Goal: Information Seeking & Learning: Check status

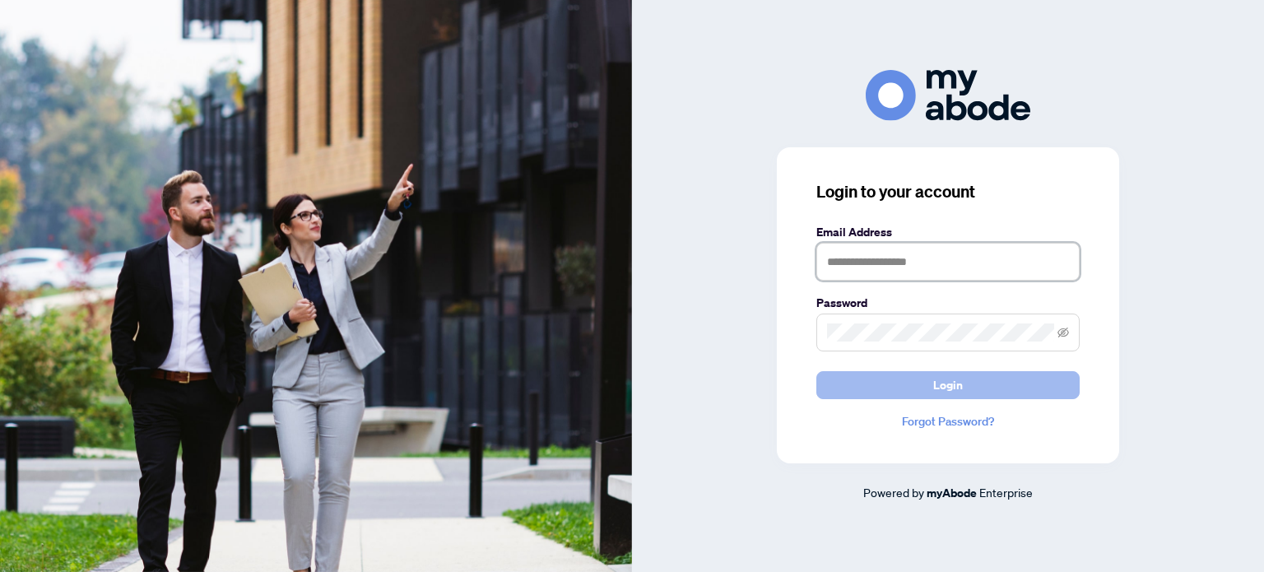
type input "**********"
click at [1034, 390] on button "Login" at bounding box center [947, 385] width 263 height 28
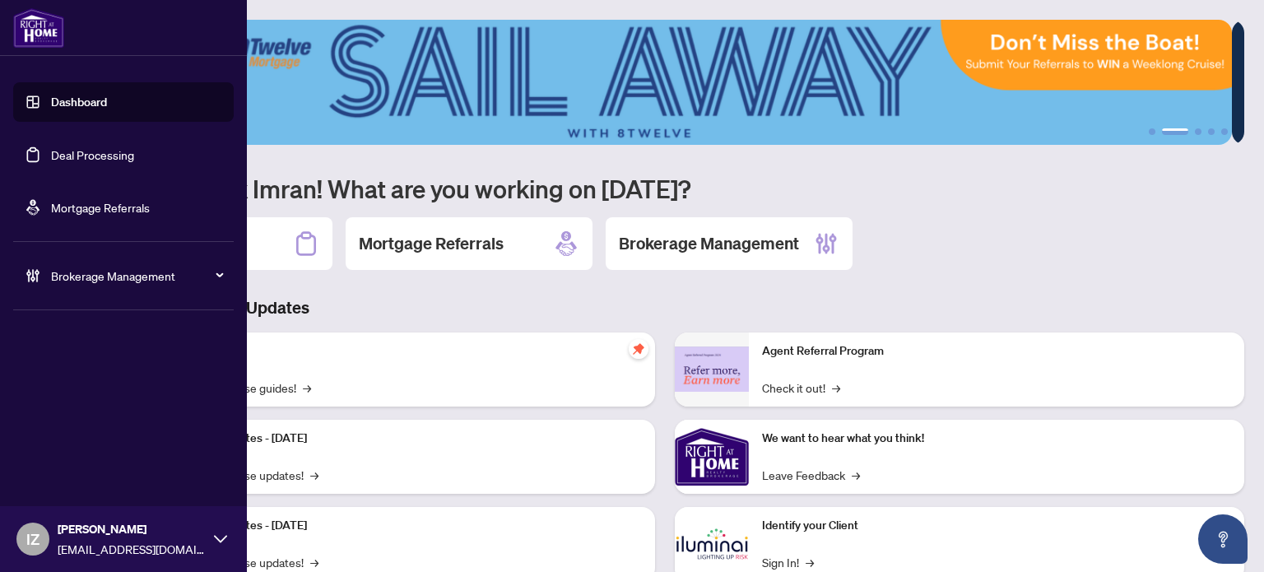
click at [69, 154] on link "Deal Processing" at bounding box center [92, 154] width 83 height 15
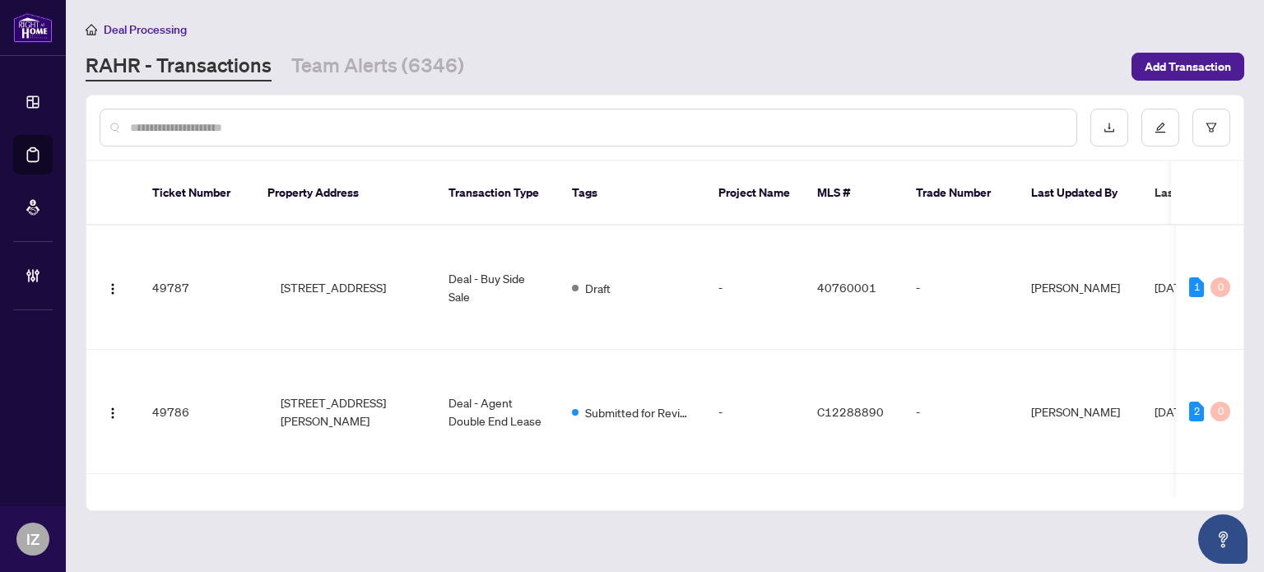
click at [540, 114] on div at bounding box center [589, 128] width 978 height 38
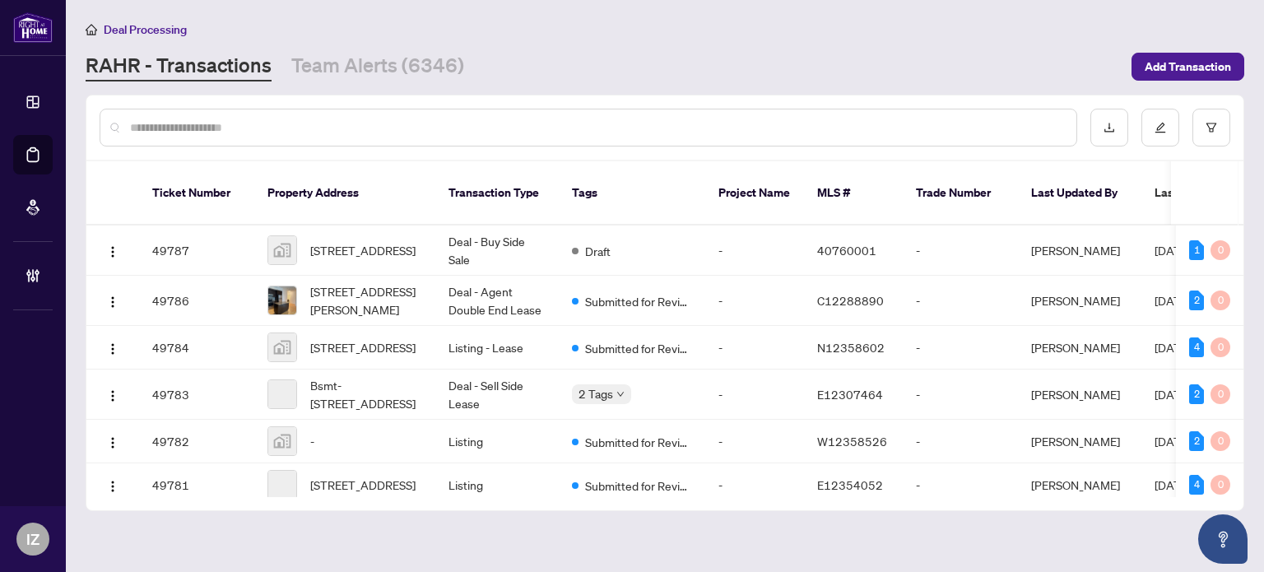
click at [538, 126] on input "text" at bounding box center [596, 128] width 933 height 18
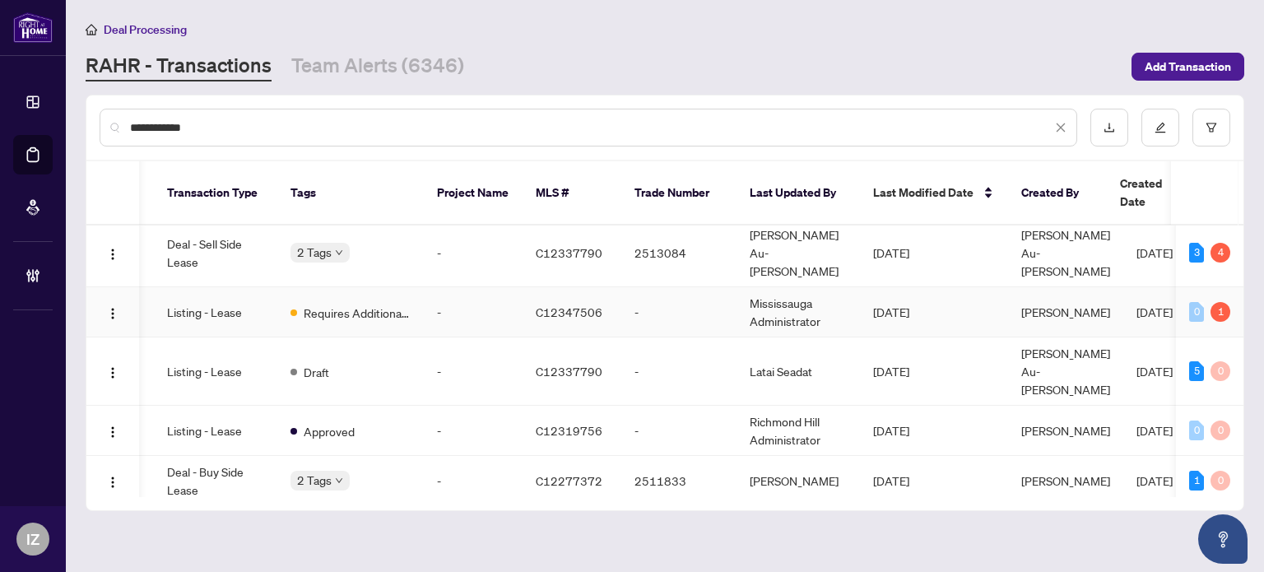
scroll to position [82, 281]
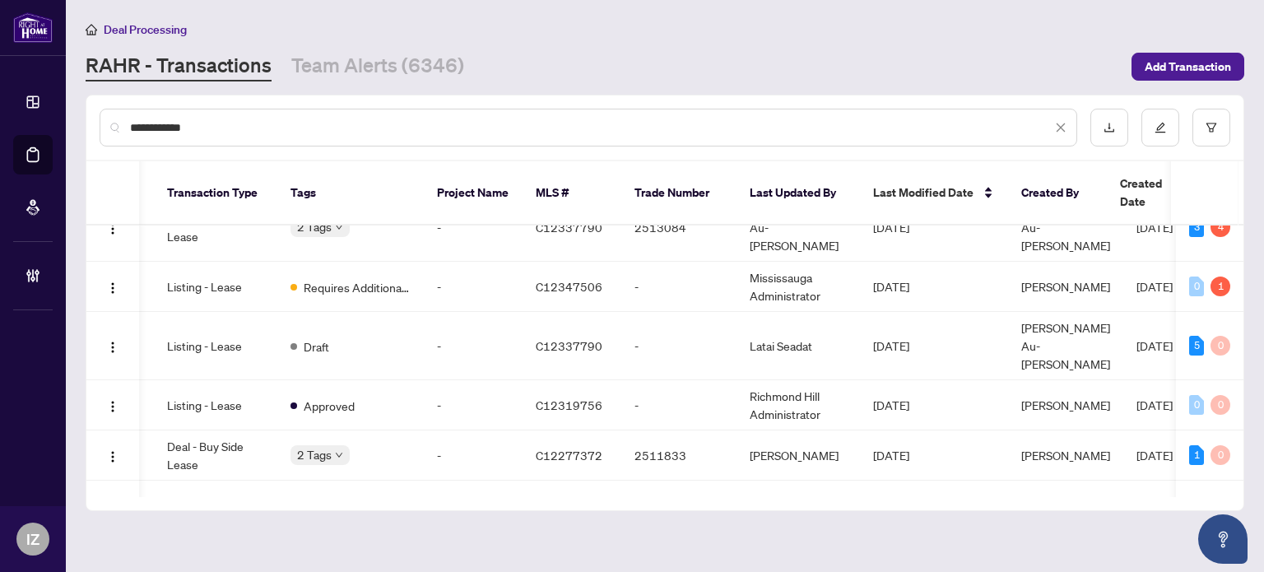
type input "**********"
drag, startPoint x: 330, startPoint y: 477, endPoint x: 291, endPoint y: 477, distance: 38.7
click at [291, 477] on div "Ticket Number Property Address Transaction Type Tags Project Name MLS # Trade N…" at bounding box center [664, 335] width 1157 height 349
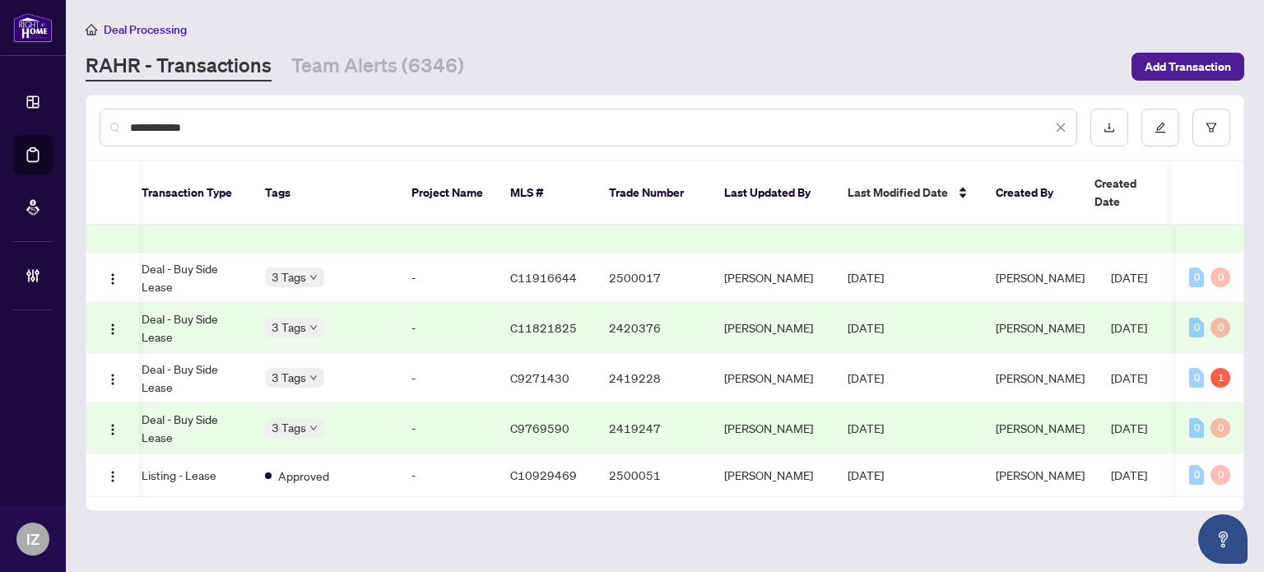
scroll to position [0, 0]
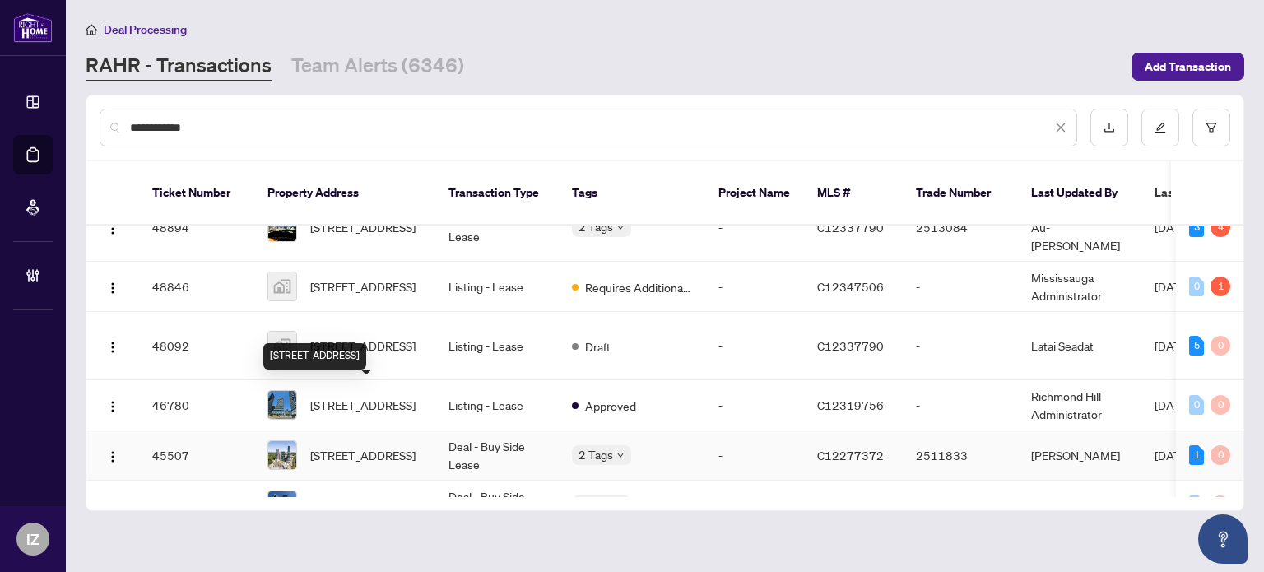
click at [400, 446] on span "[STREET_ADDRESS]" at bounding box center [362, 455] width 105 height 18
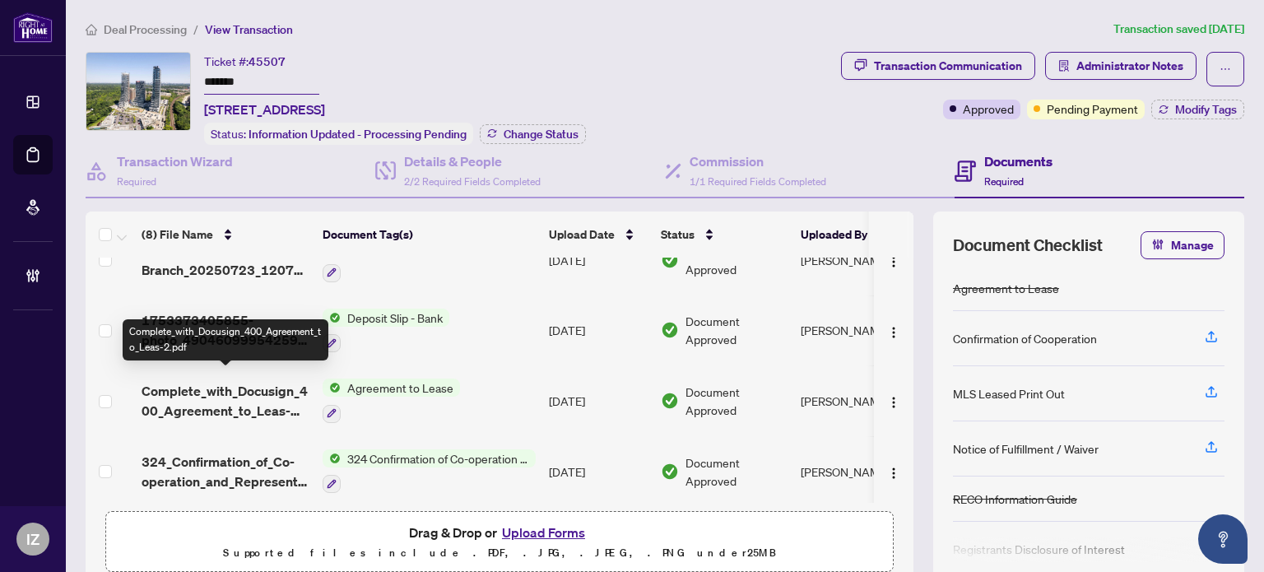
click at [236, 400] on span "Complete_with_Docusign_400_Agreement_to_Leas-2.pdf" at bounding box center [226, 401] width 168 height 40
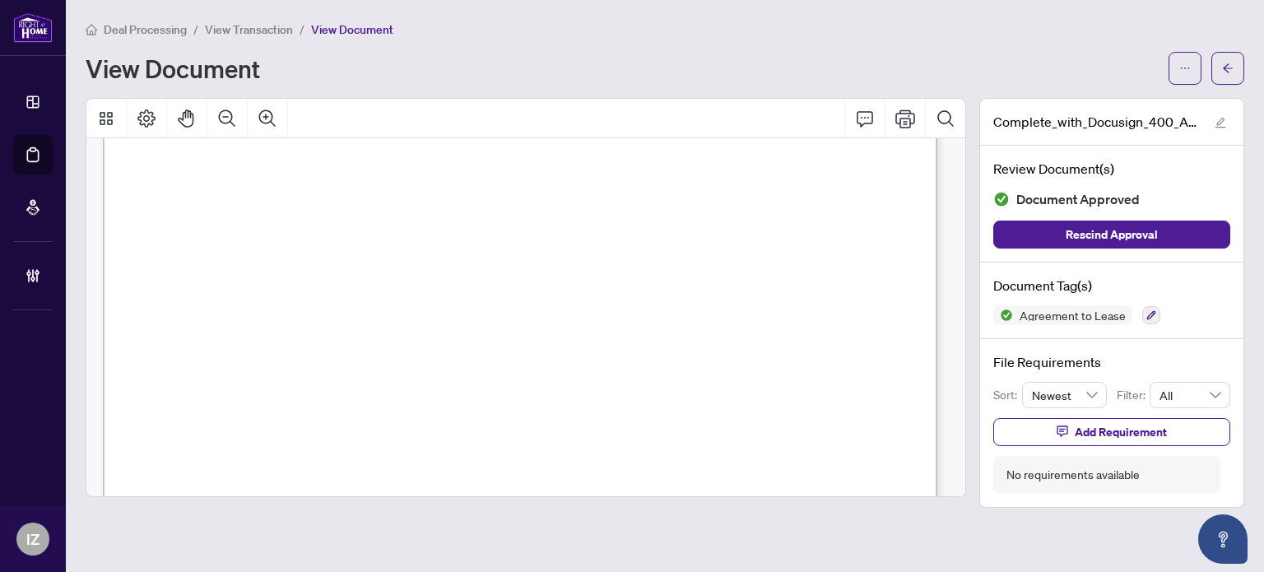
scroll to position [247, 0]
click at [1233, 81] on button "button" at bounding box center [1228, 68] width 33 height 33
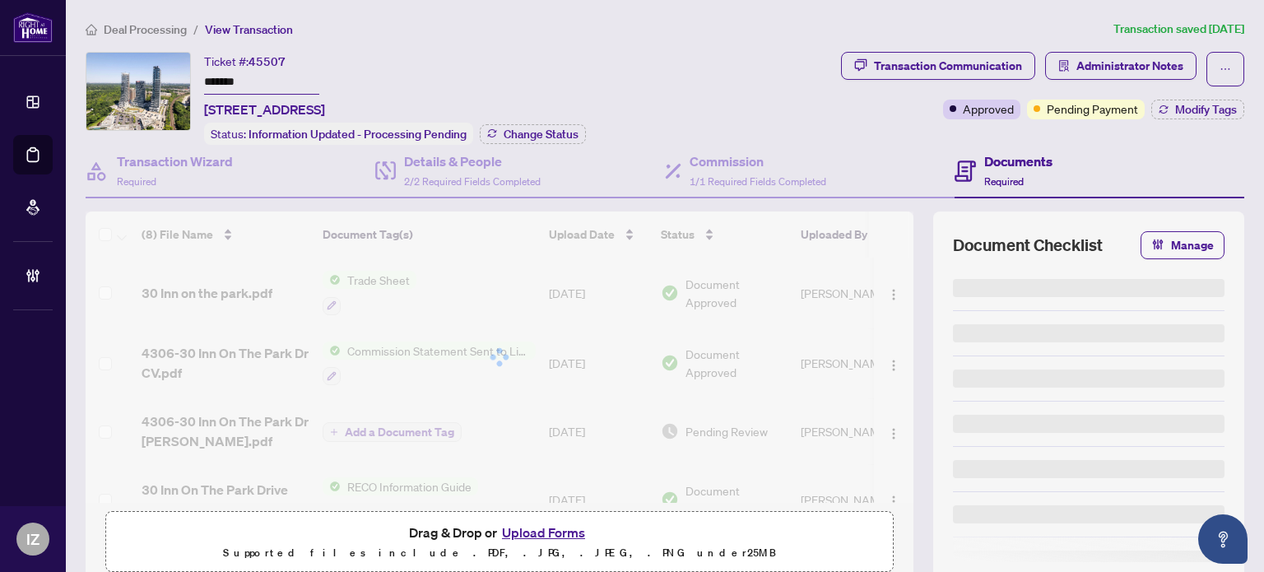
click at [1226, 75] on button "button" at bounding box center [1226, 69] width 38 height 35
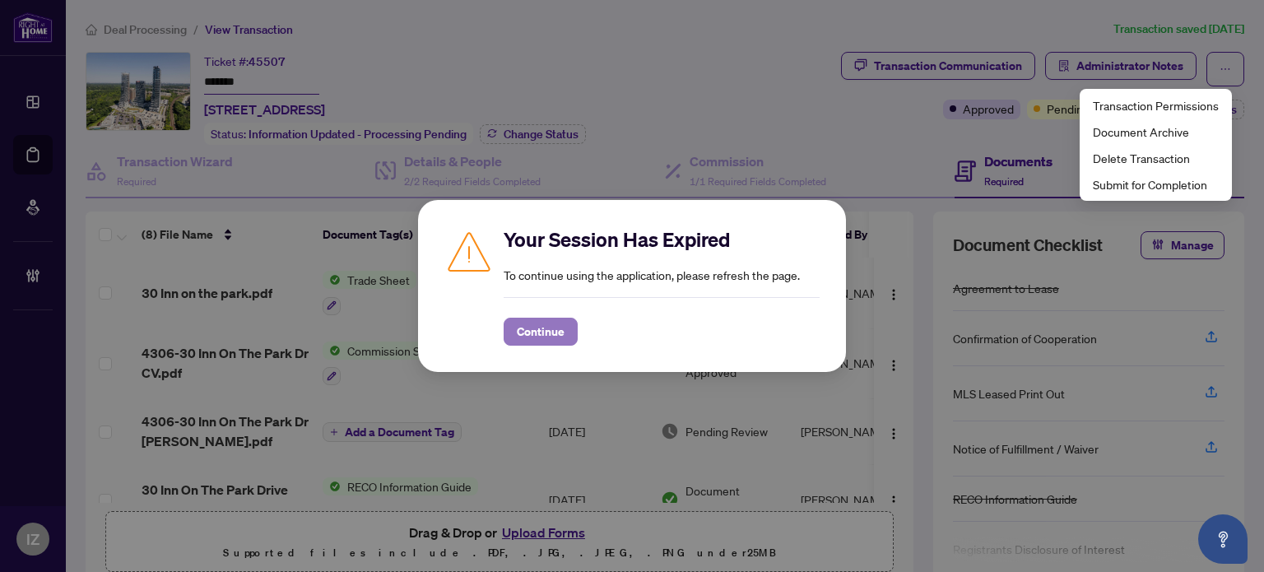
click at [541, 344] on span "Continue" at bounding box center [541, 332] width 48 height 26
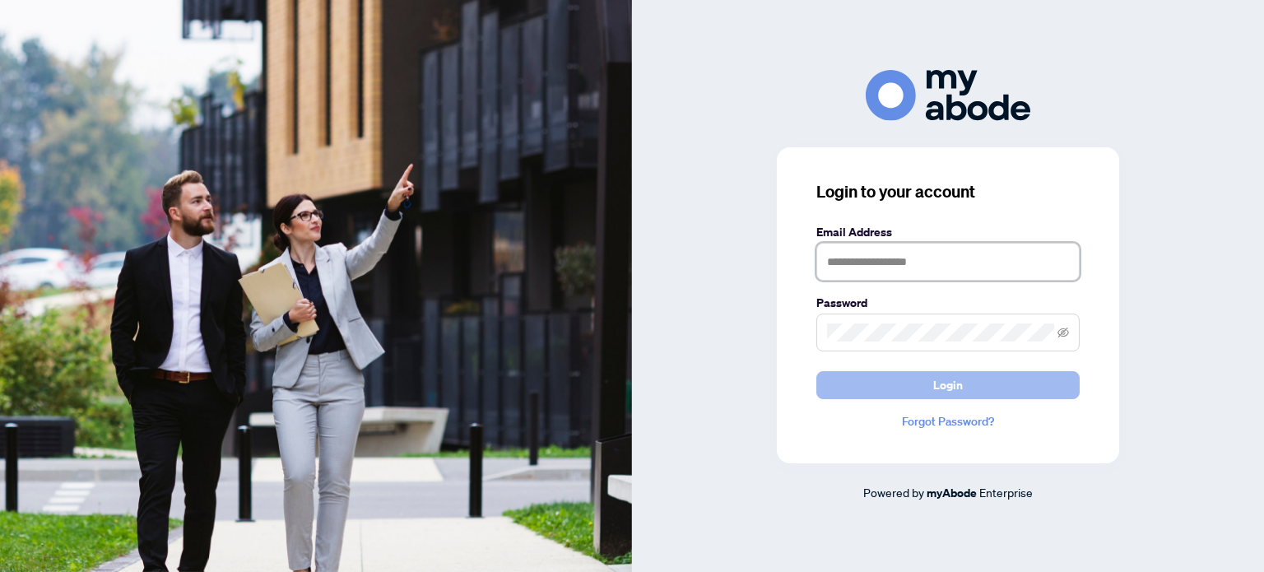
type input "**********"
click at [1007, 375] on button "Login" at bounding box center [947, 385] width 263 height 28
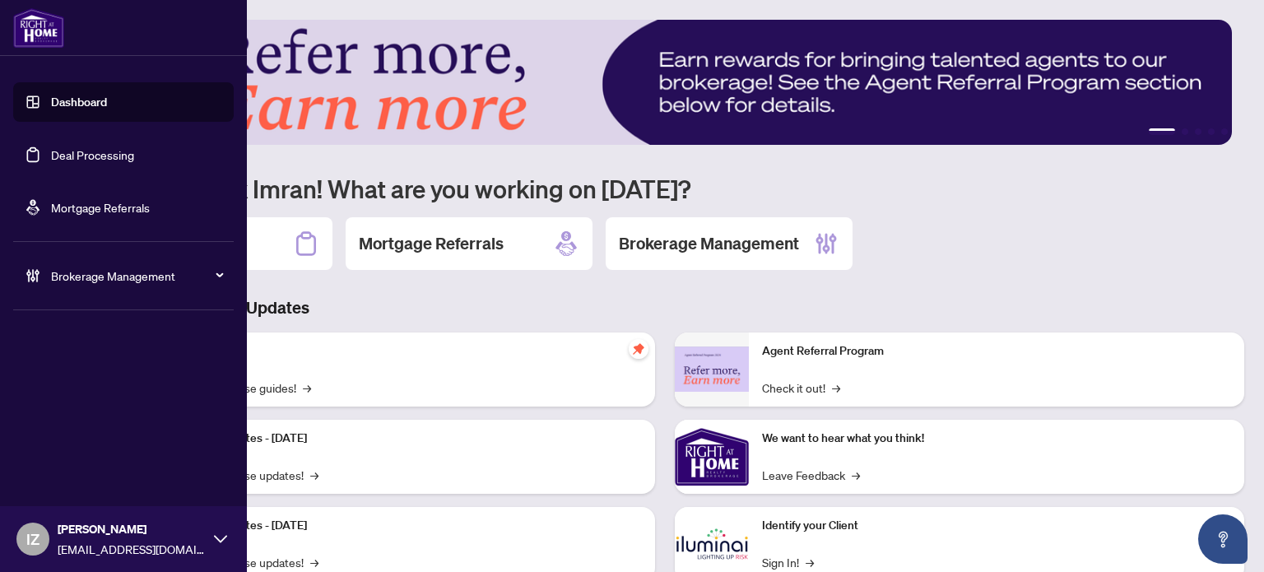
click at [51, 147] on link "Deal Processing" at bounding box center [92, 154] width 83 height 15
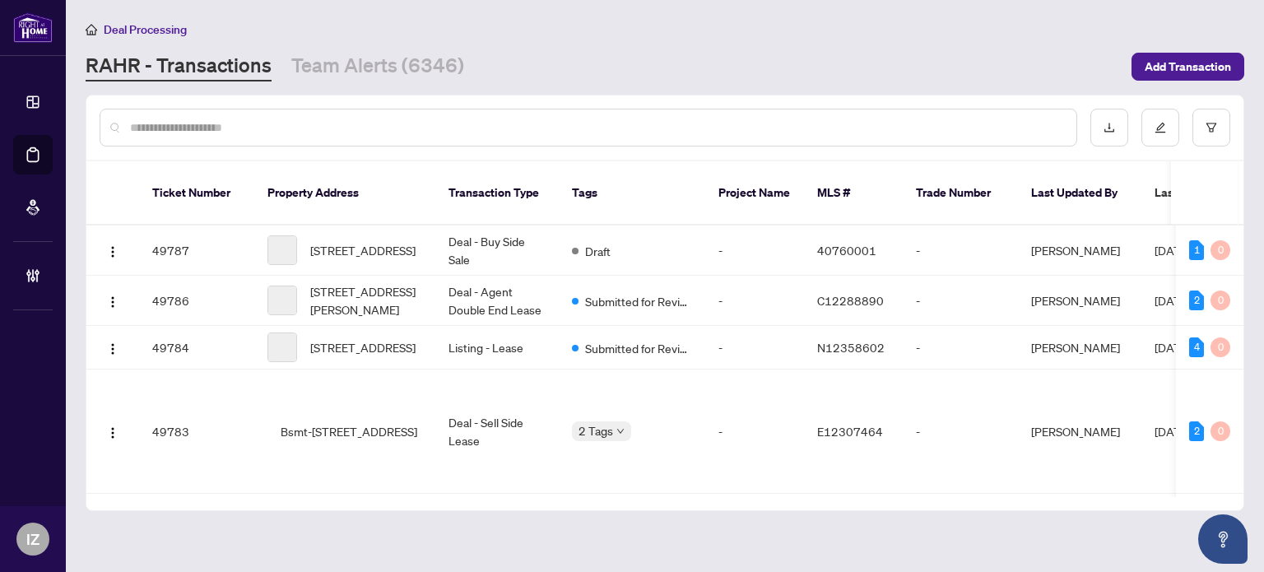
click at [376, 119] on input "text" at bounding box center [596, 128] width 933 height 18
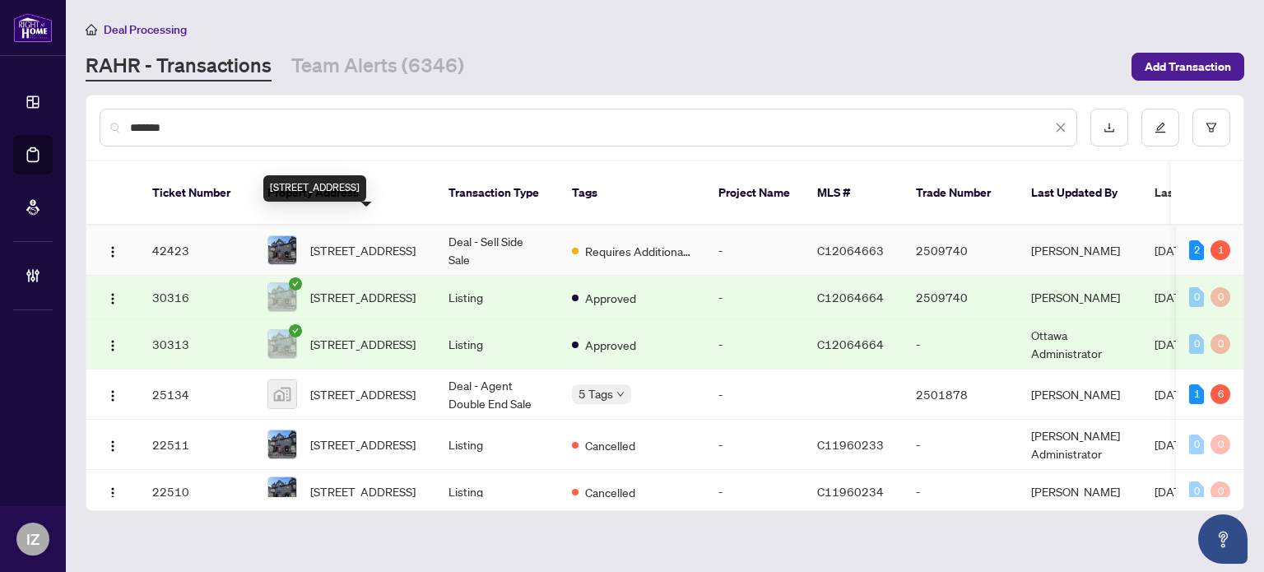
type input "*******"
click at [412, 241] on span "284 Avenue Rd, Toronto, Ontario M4V 2G7, Canada" at bounding box center [362, 250] width 105 height 18
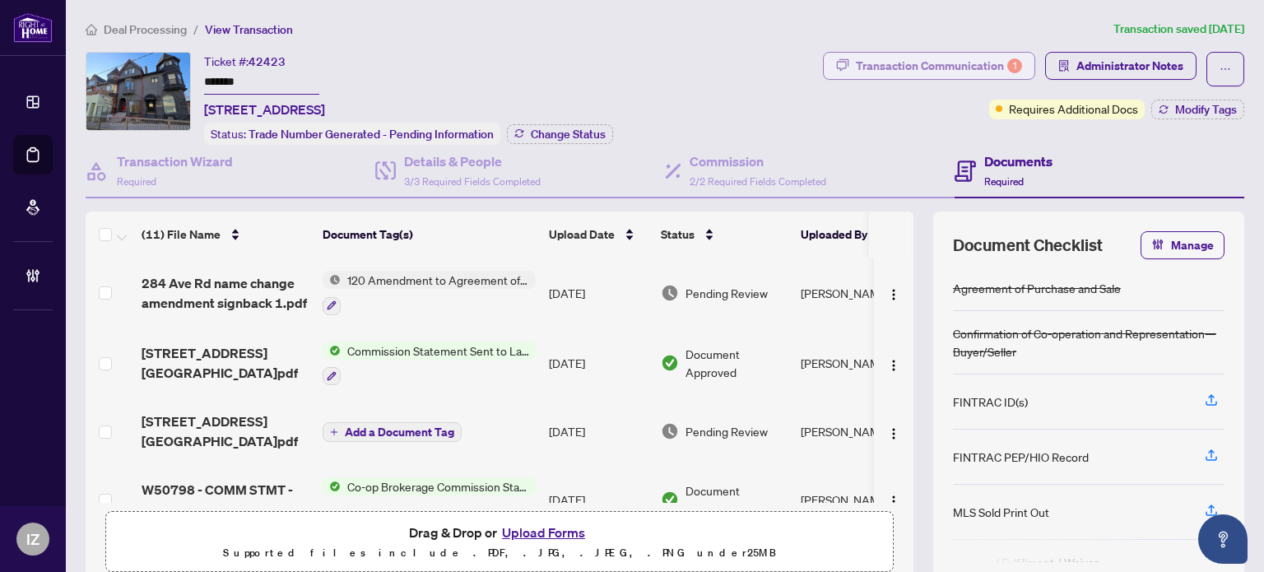
click at [975, 71] on div "Transaction Communication 1" at bounding box center [939, 66] width 166 height 26
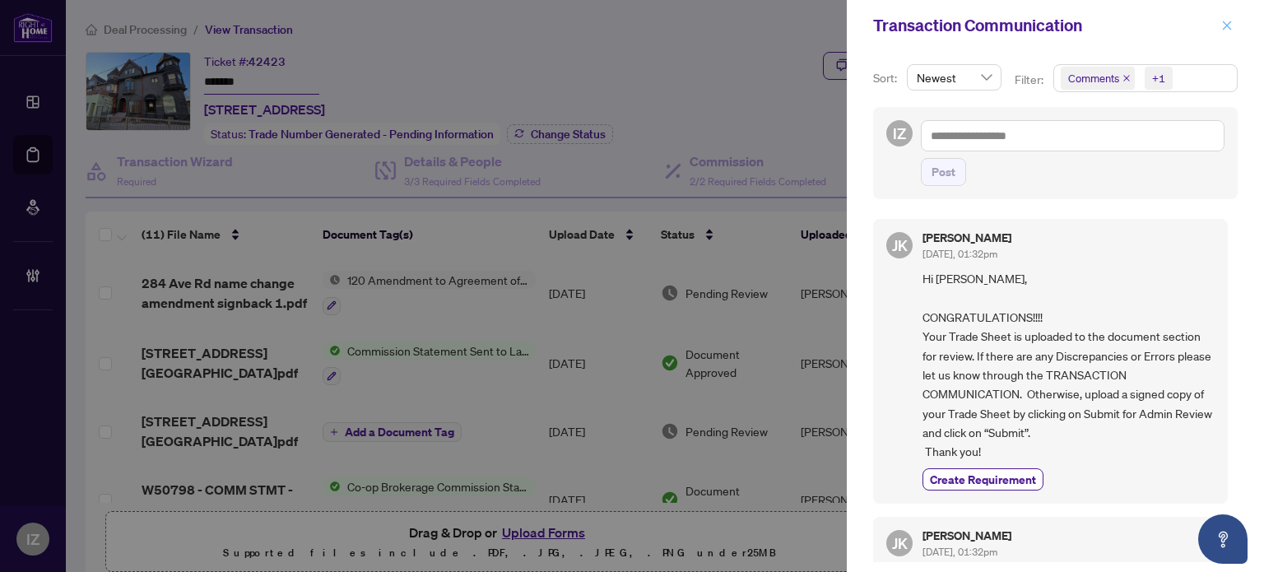
click at [1228, 26] on icon "close" at bounding box center [1227, 26] width 12 height 12
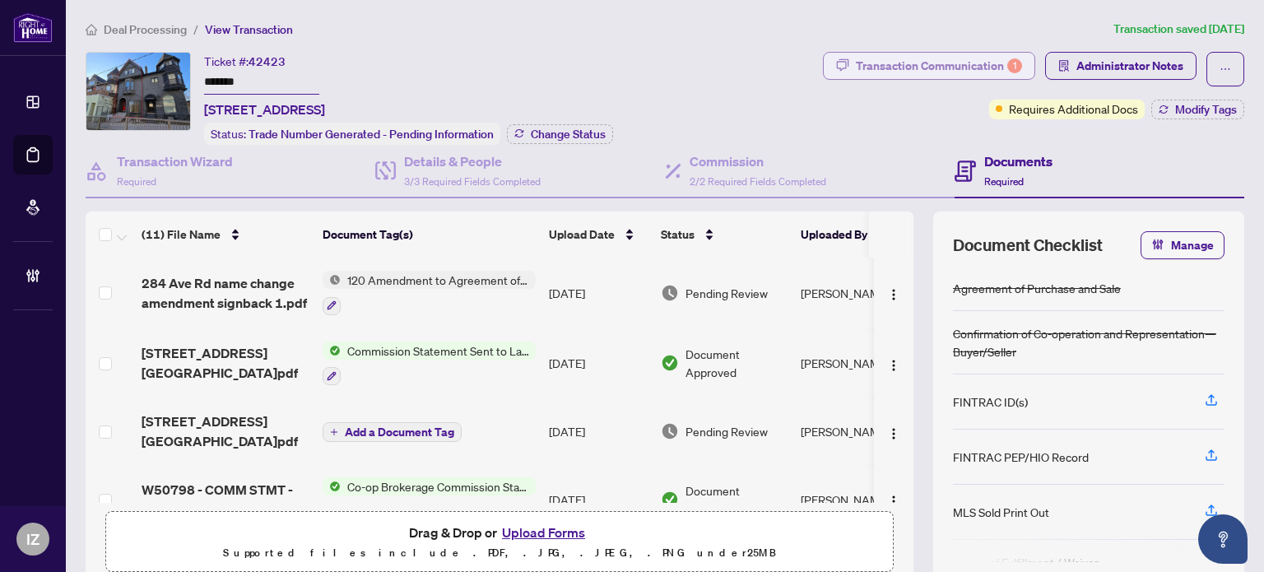
click at [856, 77] on div "Transaction Communication 1" at bounding box center [939, 66] width 166 height 26
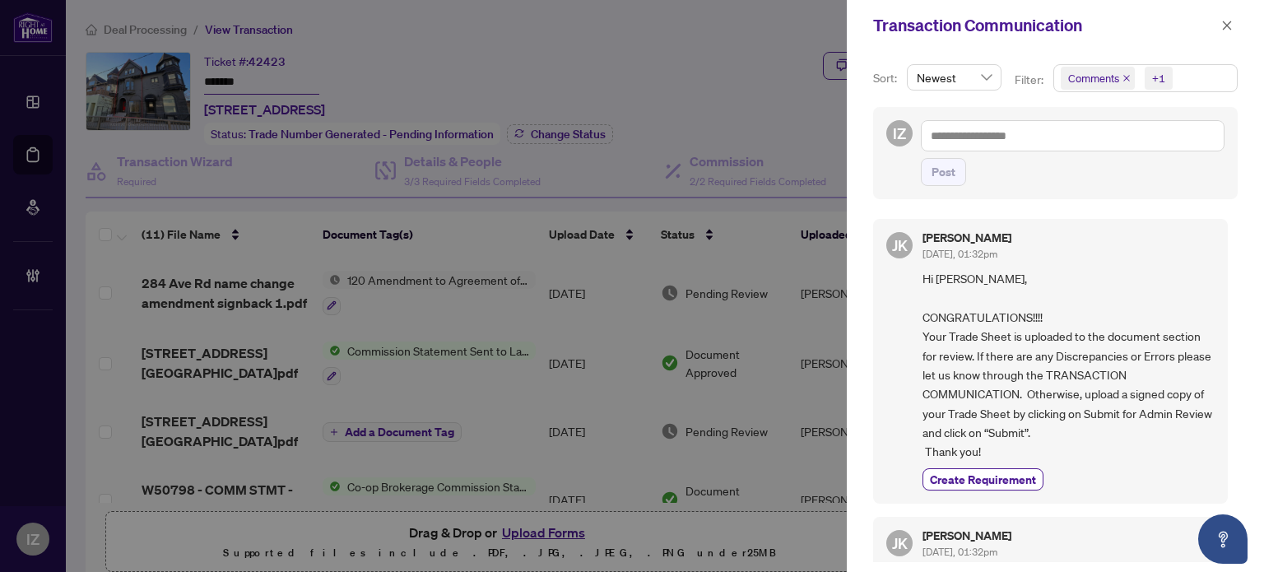
click at [1214, 34] on div "Transaction Communication" at bounding box center [1044, 25] width 343 height 25
click at [1227, 33] on span "button" at bounding box center [1227, 25] width 12 height 26
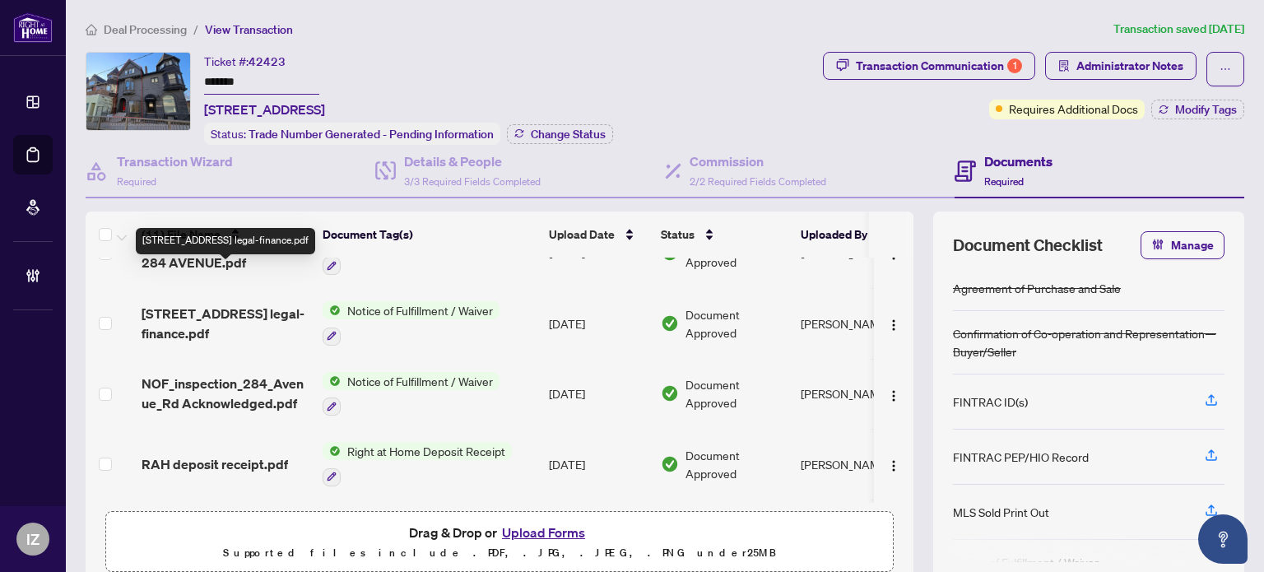
scroll to position [505, 0]
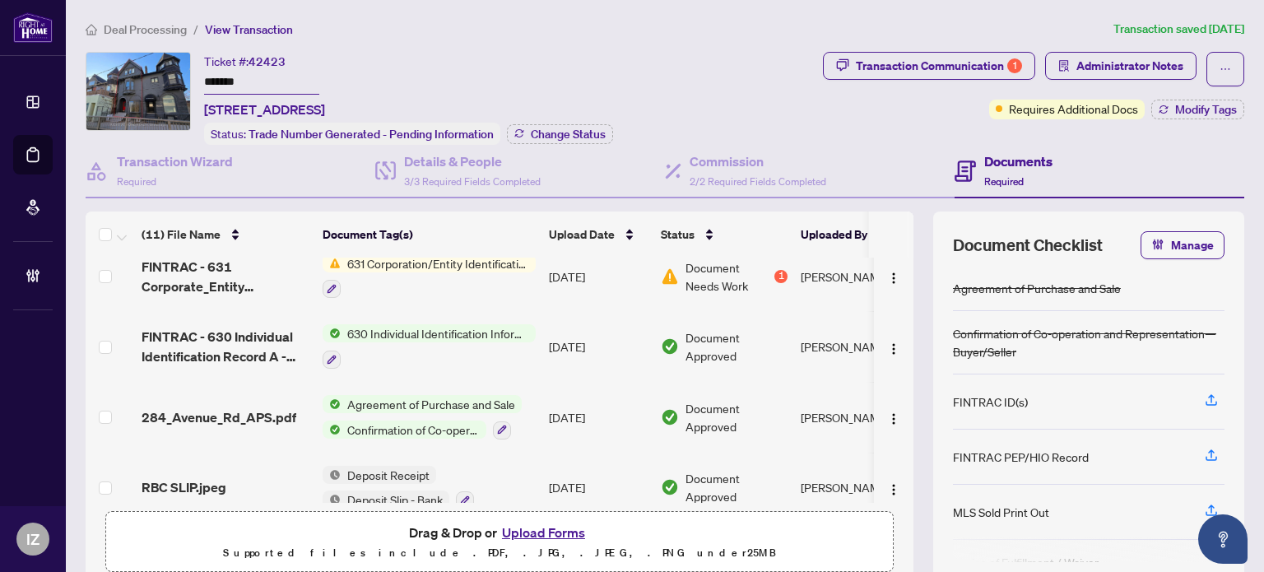
click at [142, 27] on span "Deal Processing" at bounding box center [145, 29] width 83 height 15
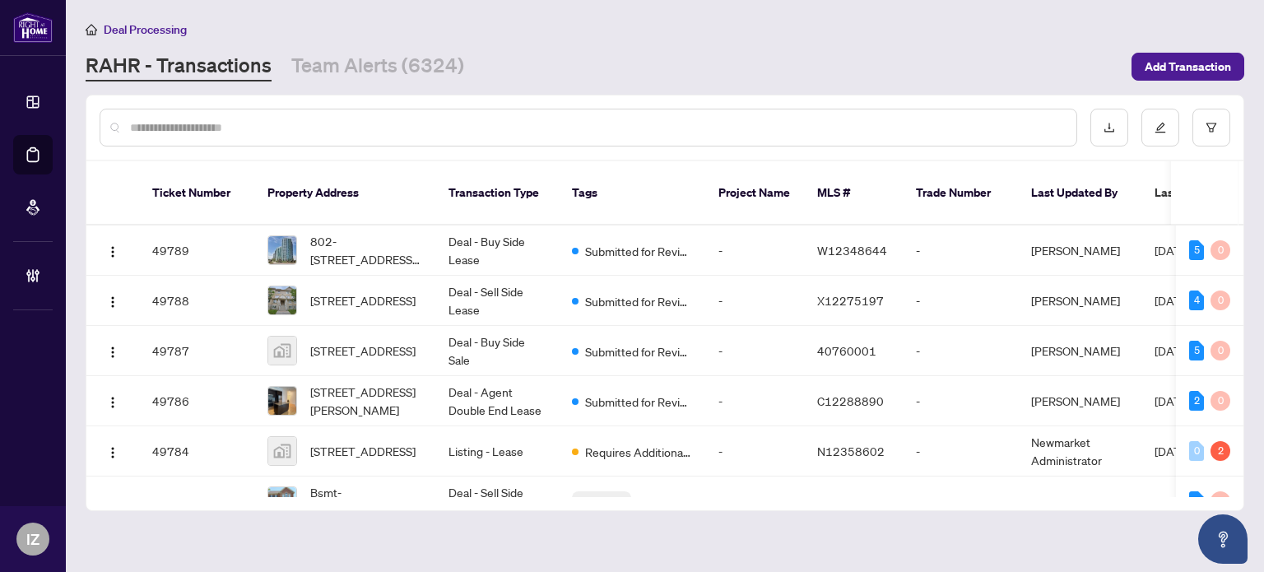
click at [444, 119] on input "text" at bounding box center [596, 128] width 933 height 18
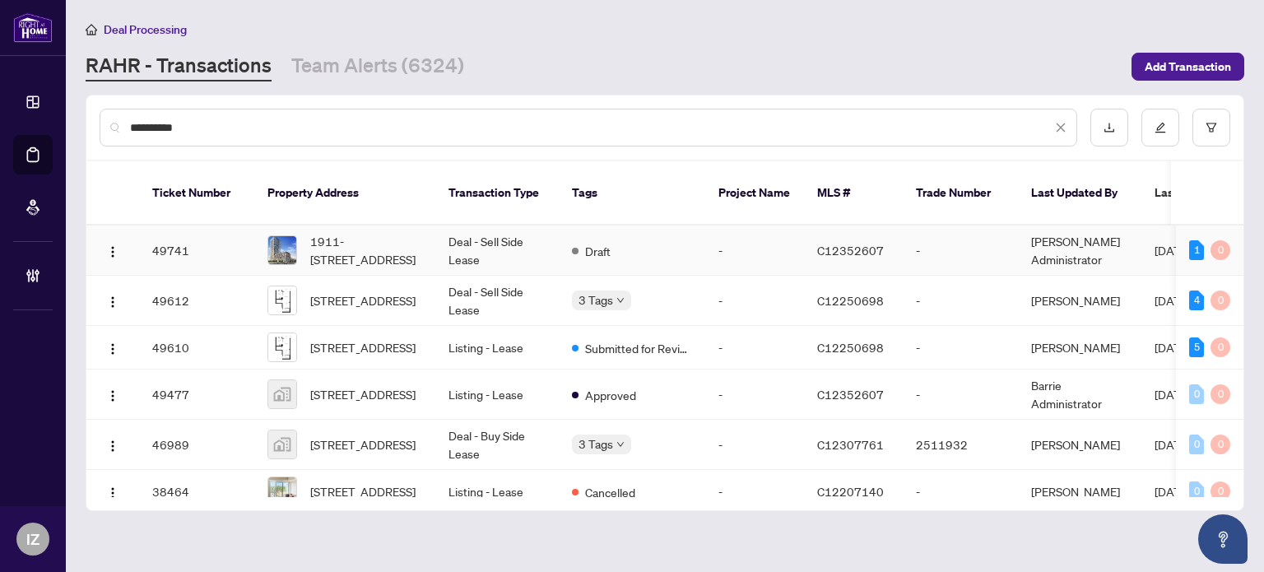
type input "**********"
click at [500, 243] on td "Deal - Sell Side Lease" at bounding box center [496, 251] width 123 height 50
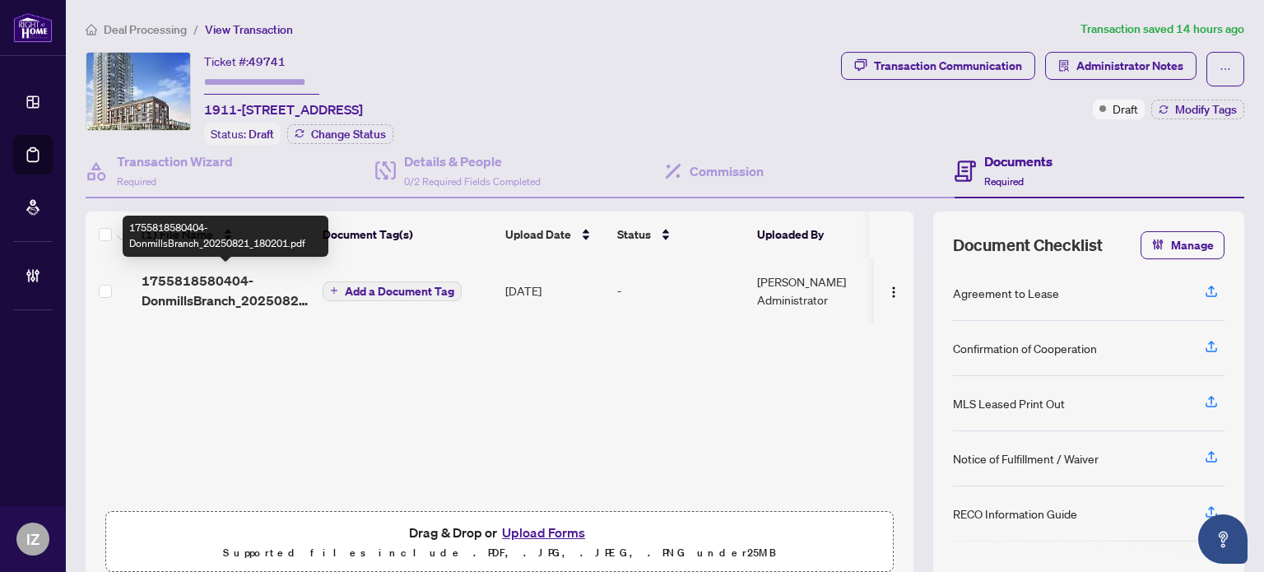
click at [225, 296] on span "1755818580404-DonmillsBranch_20250821_180201.pdf" at bounding box center [226, 291] width 168 height 40
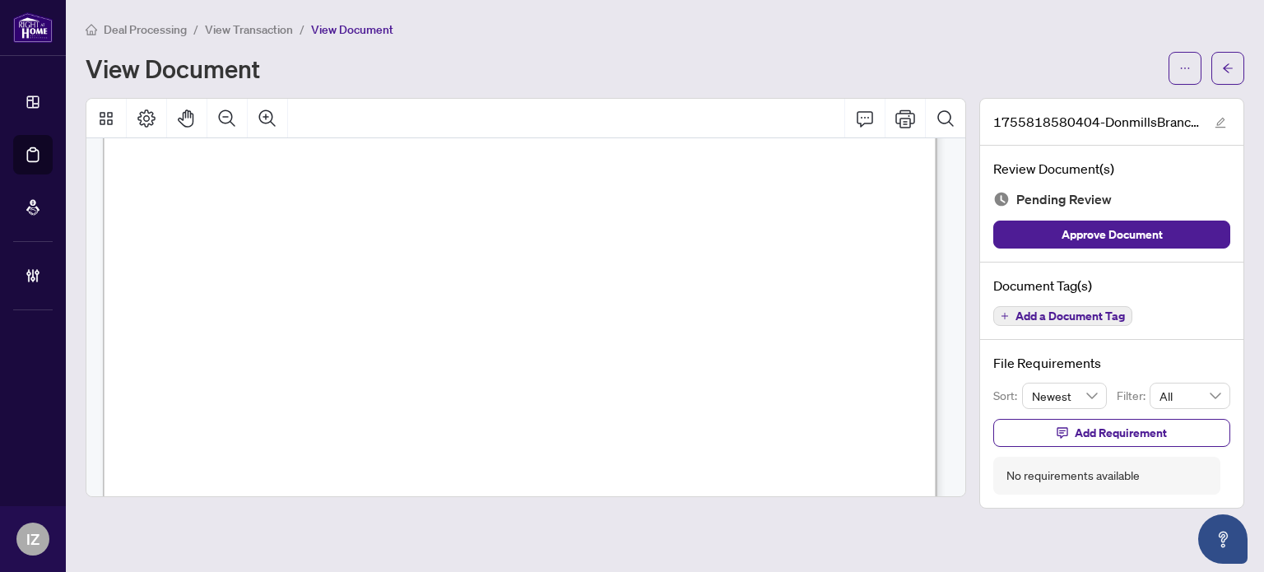
scroll to position [412, 0]
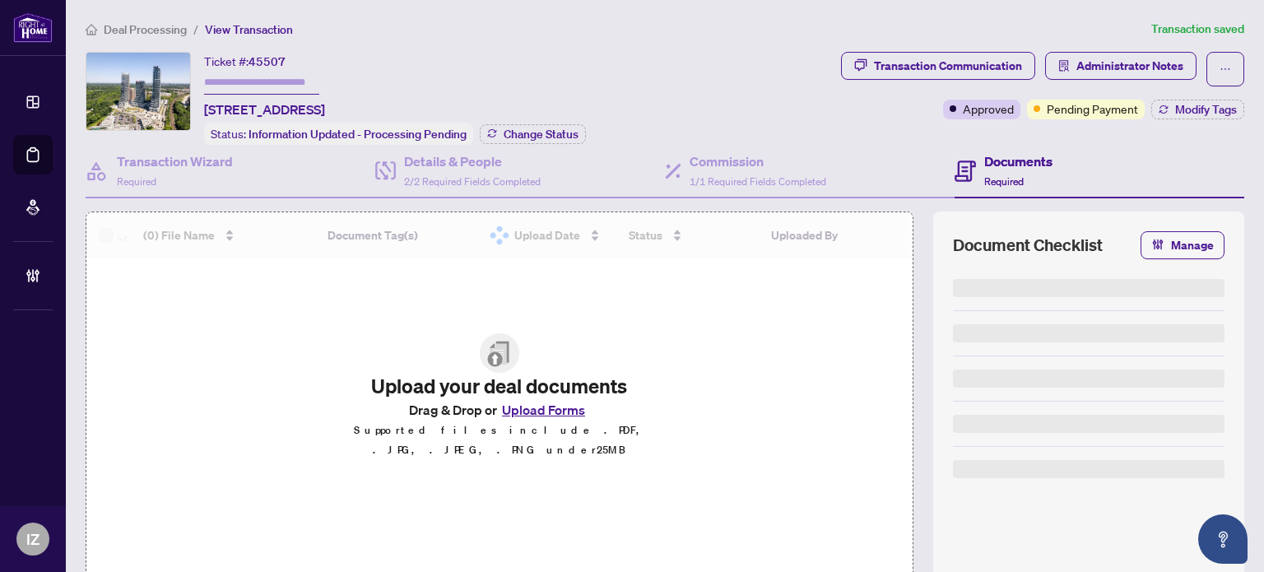
type input "*******"
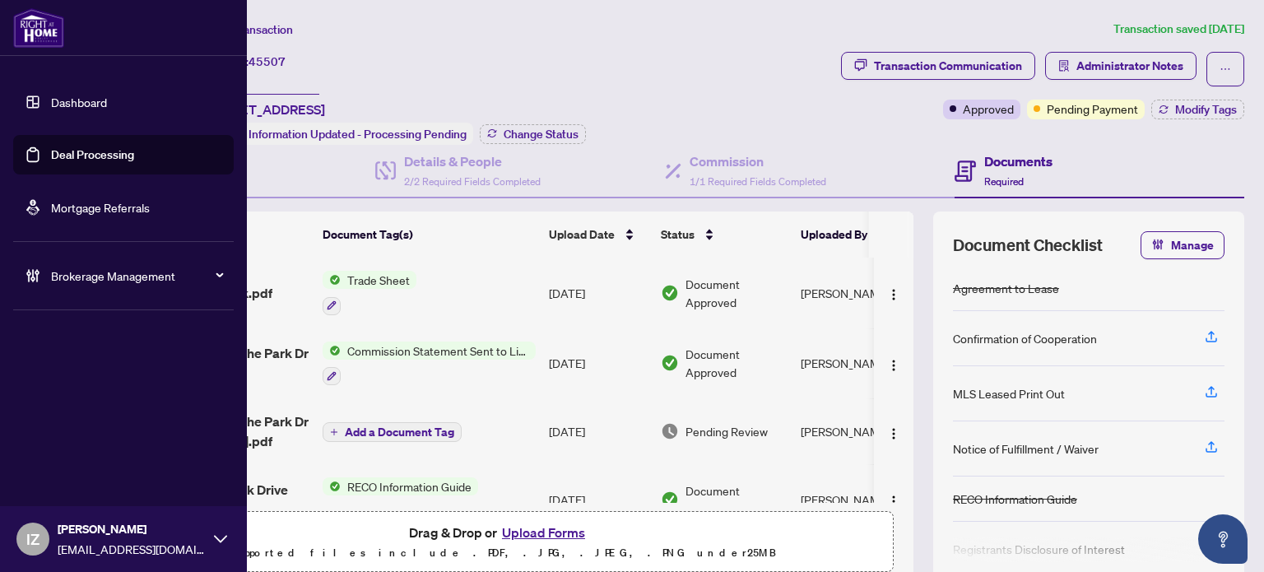
click at [70, 162] on link "Deal Processing" at bounding box center [92, 154] width 83 height 15
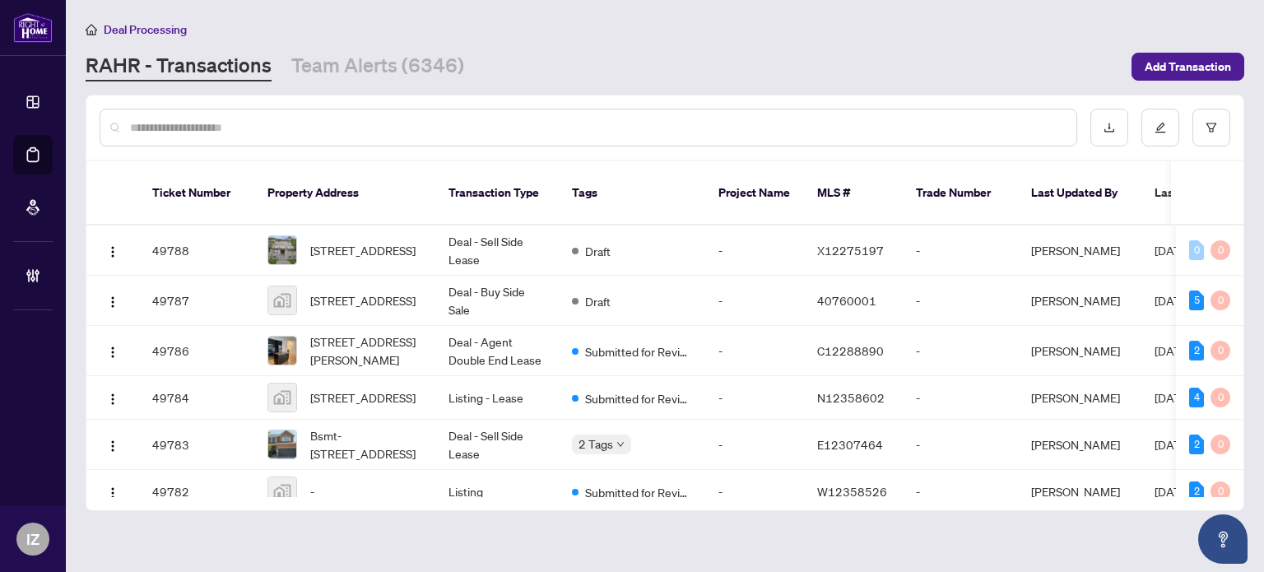
click at [568, 116] on div at bounding box center [589, 128] width 978 height 38
click at [565, 120] on input "text" at bounding box center [596, 128] width 933 height 18
type input "********"
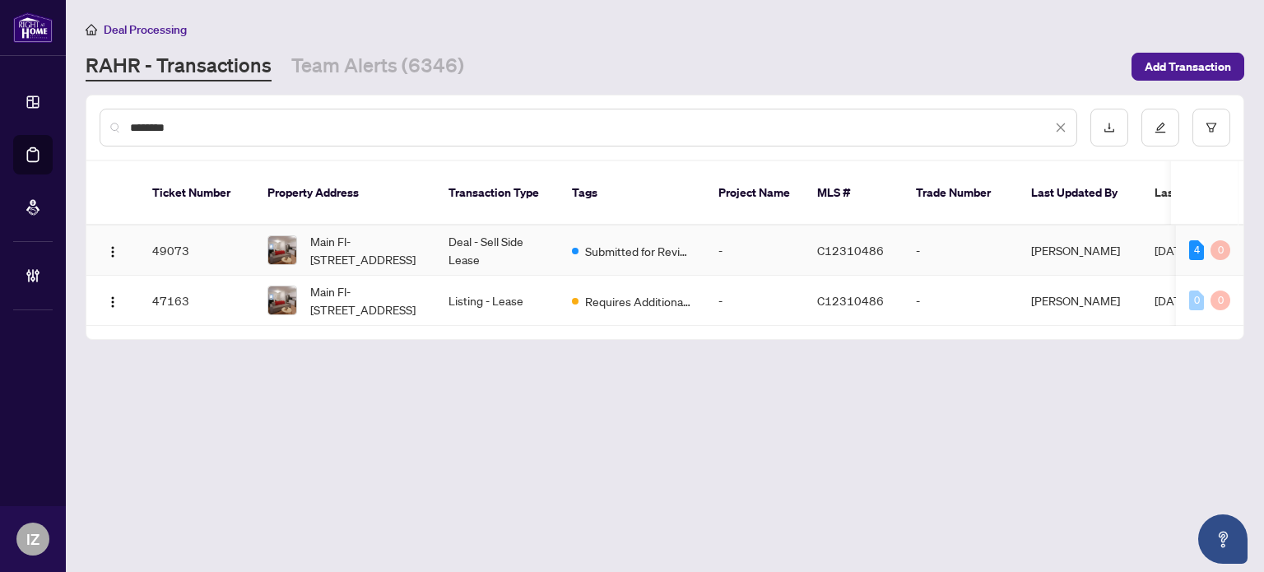
click at [533, 230] on td "Deal - Sell Side Lease" at bounding box center [496, 251] width 123 height 50
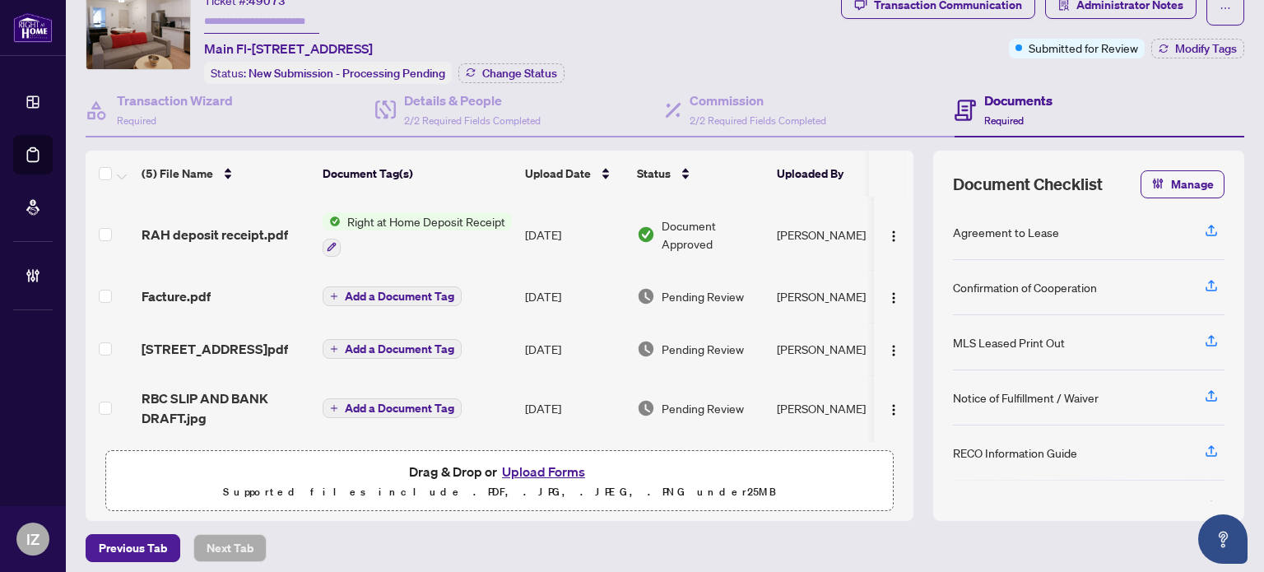
scroll to position [82, 0]
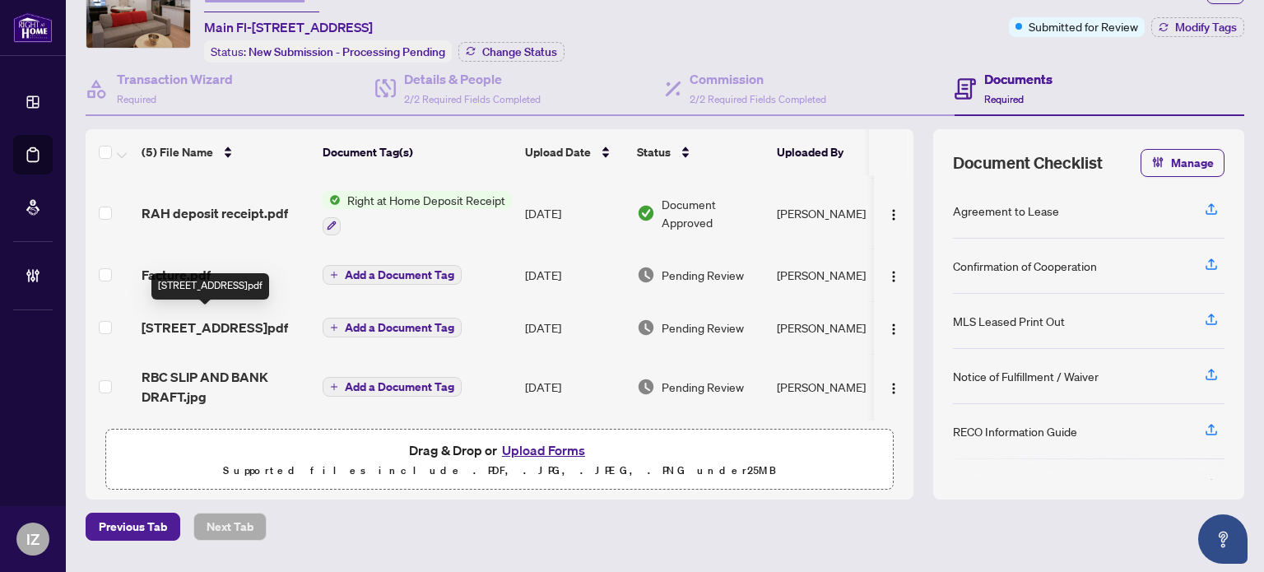
click at [242, 326] on span "77 Northcote Ave.pdf" at bounding box center [215, 328] width 147 height 20
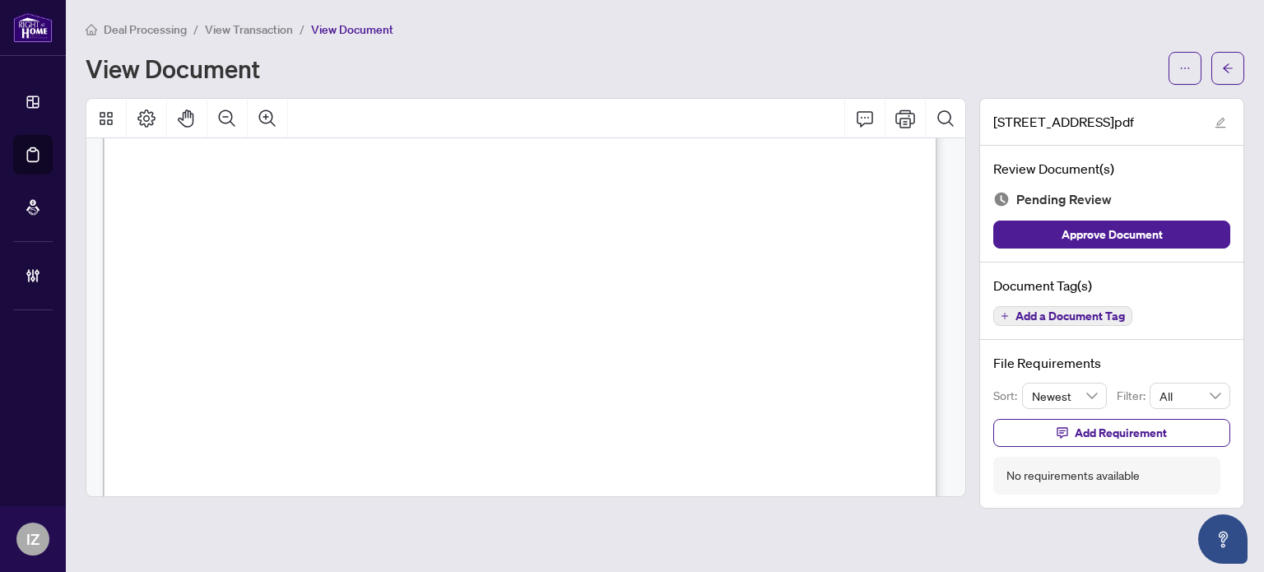
scroll to position [247, 0]
click at [1233, 60] on span "button" at bounding box center [1228, 68] width 12 height 26
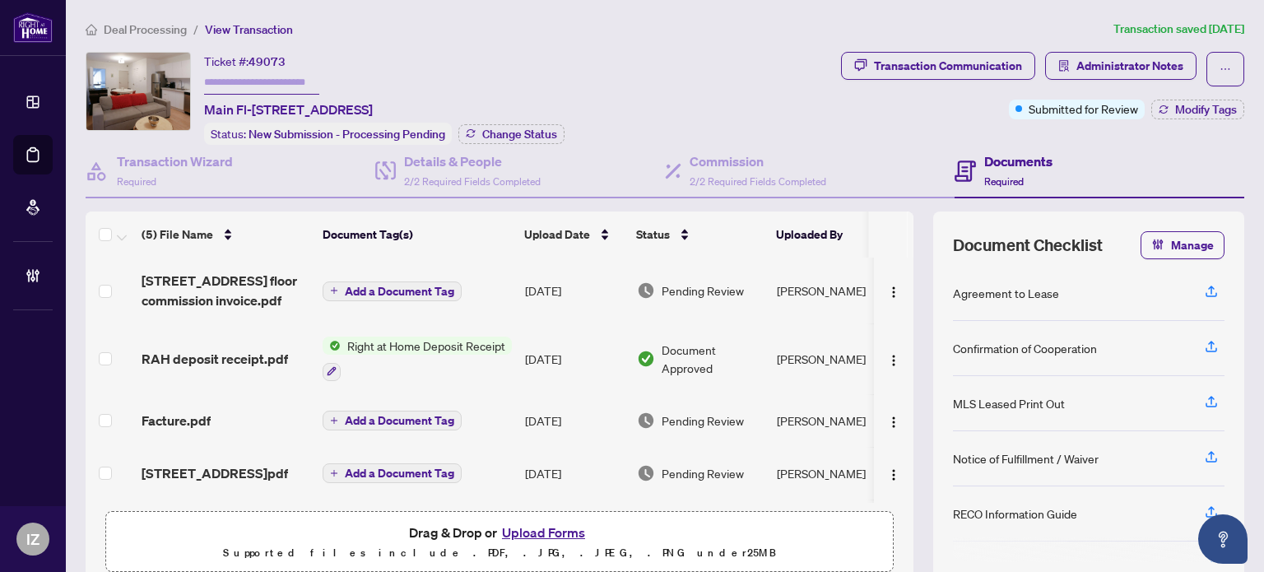
click at [150, 33] on span "Deal Processing" at bounding box center [145, 29] width 83 height 15
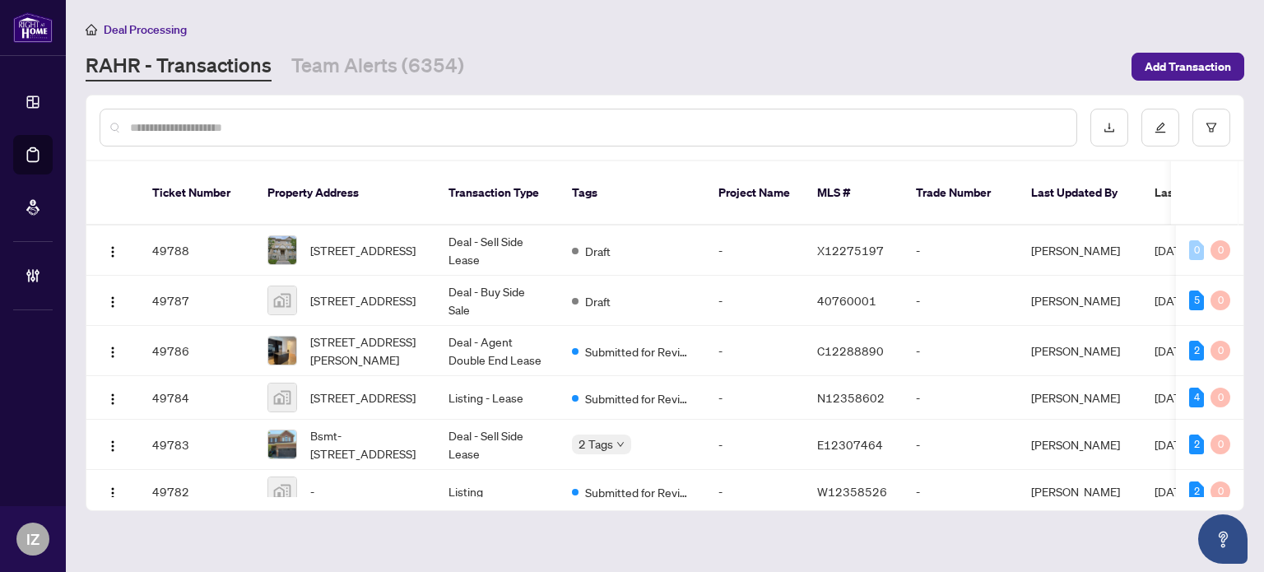
click at [218, 128] on input "text" at bounding box center [596, 128] width 933 height 18
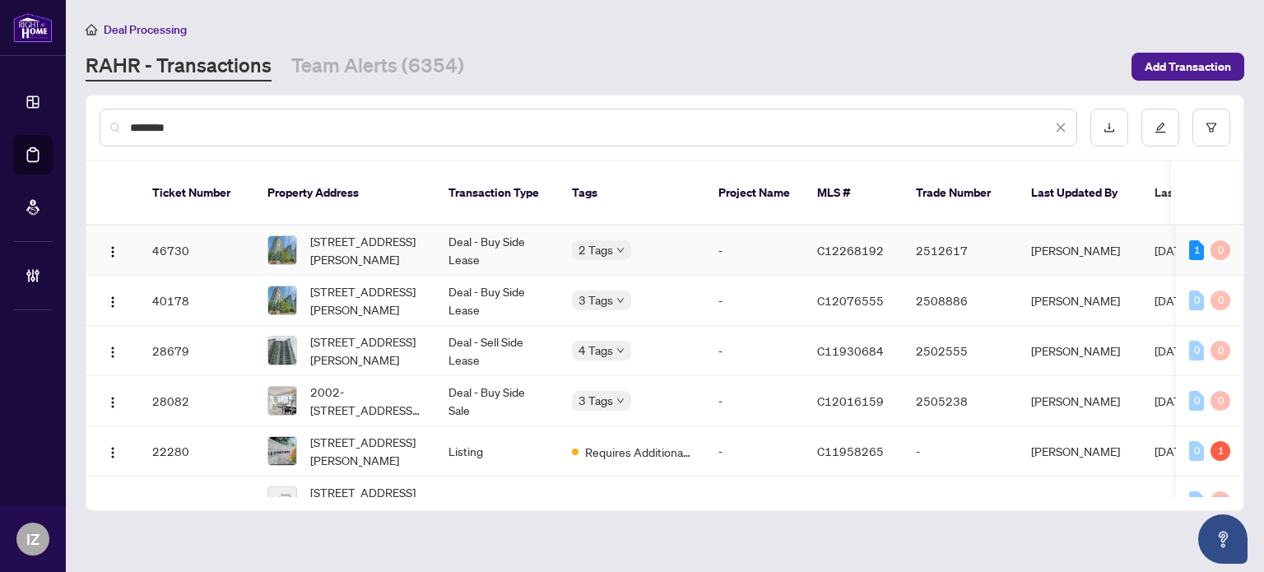
type input "********"
click at [428, 226] on td "1709-31 Bales Ave, Toronto, Ontario M2N 7L6, Canada" at bounding box center [344, 251] width 181 height 50
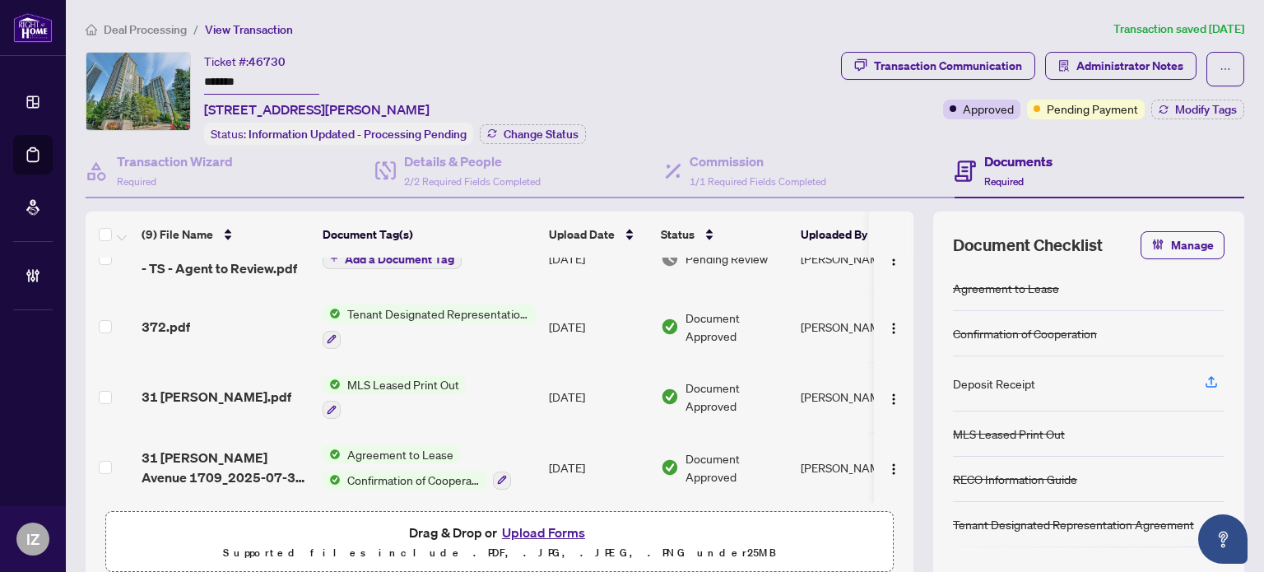
scroll to position [380, 0]
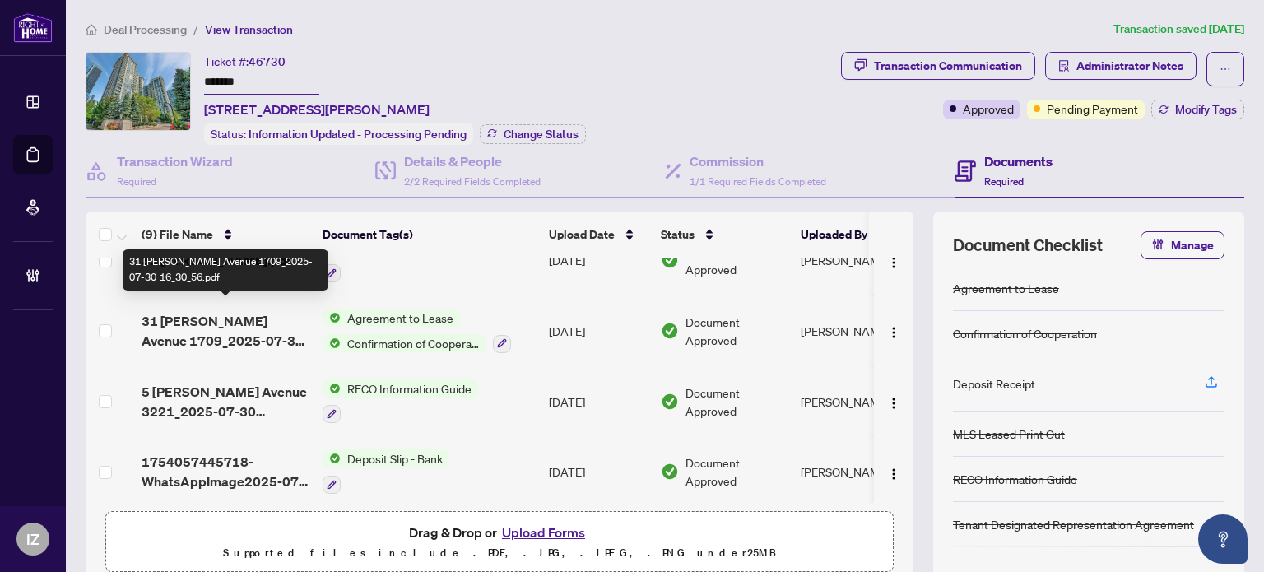
click at [275, 325] on span "31 Bales Avenue 1709_2025-07-30 16_30_56.pdf" at bounding box center [226, 331] width 168 height 40
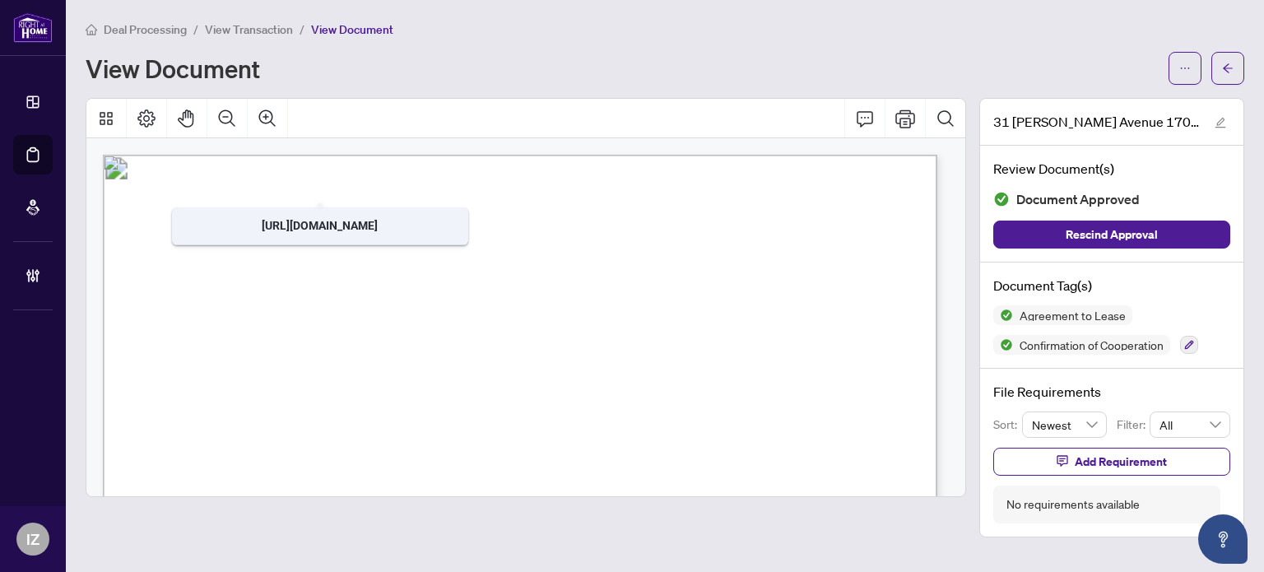
click at [275, 24] on span "View Transaction" at bounding box center [249, 29] width 88 height 15
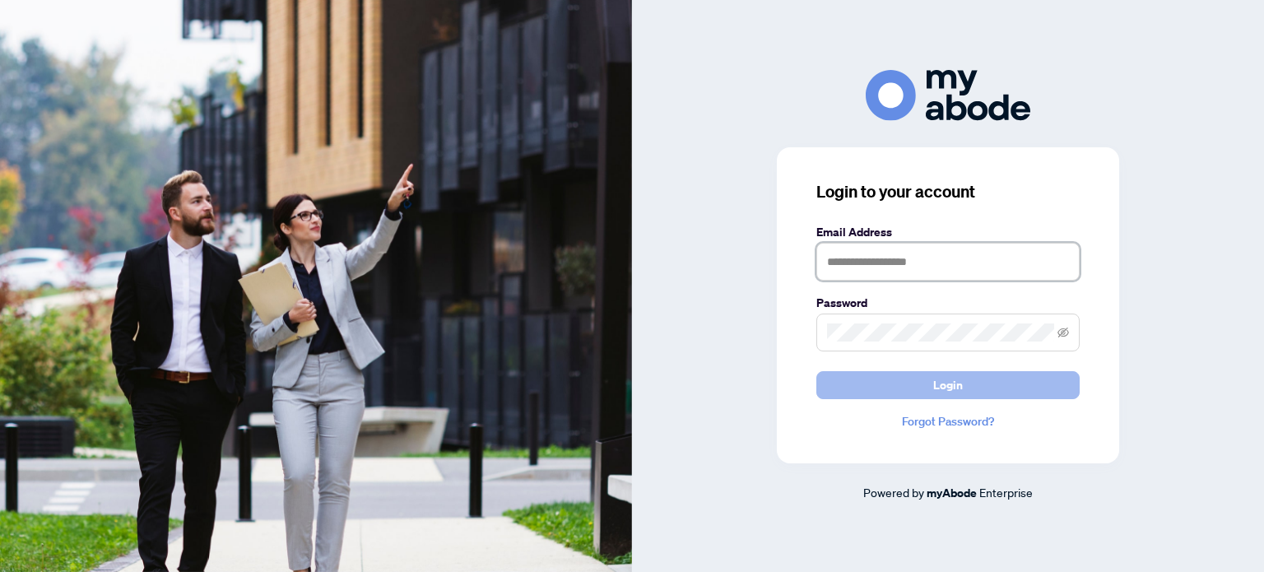
type input "**********"
click at [1047, 375] on button "Login" at bounding box center [947, 385] width 263 height 28
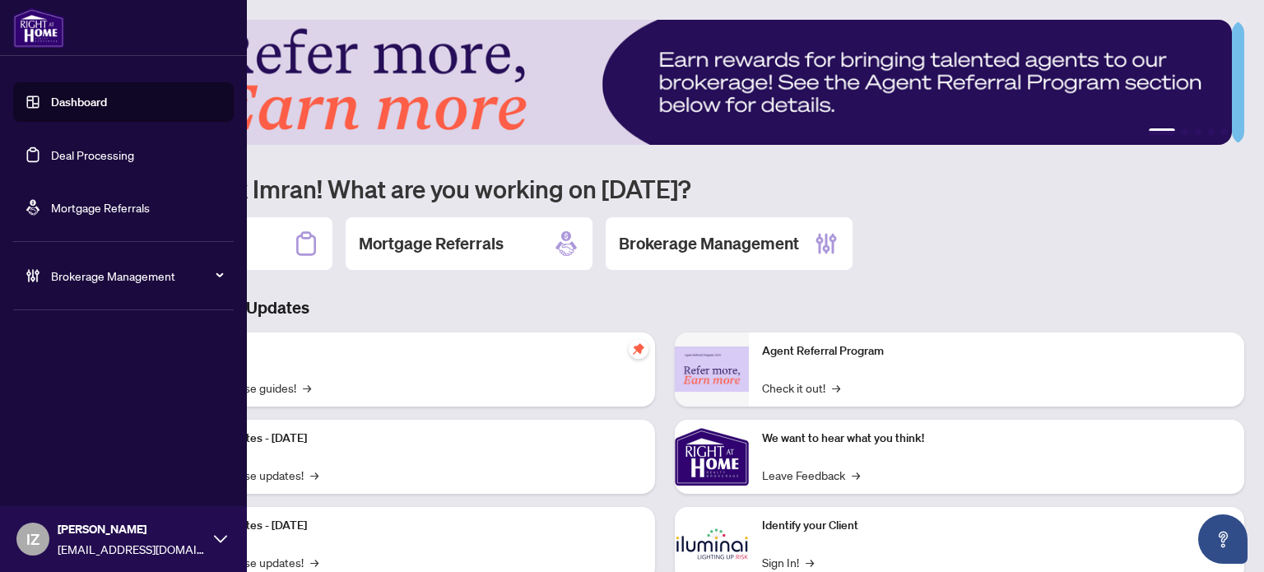
click at [56, 147] on link "Deal Processing" at bounding box center [92, 154] width 83 height 15
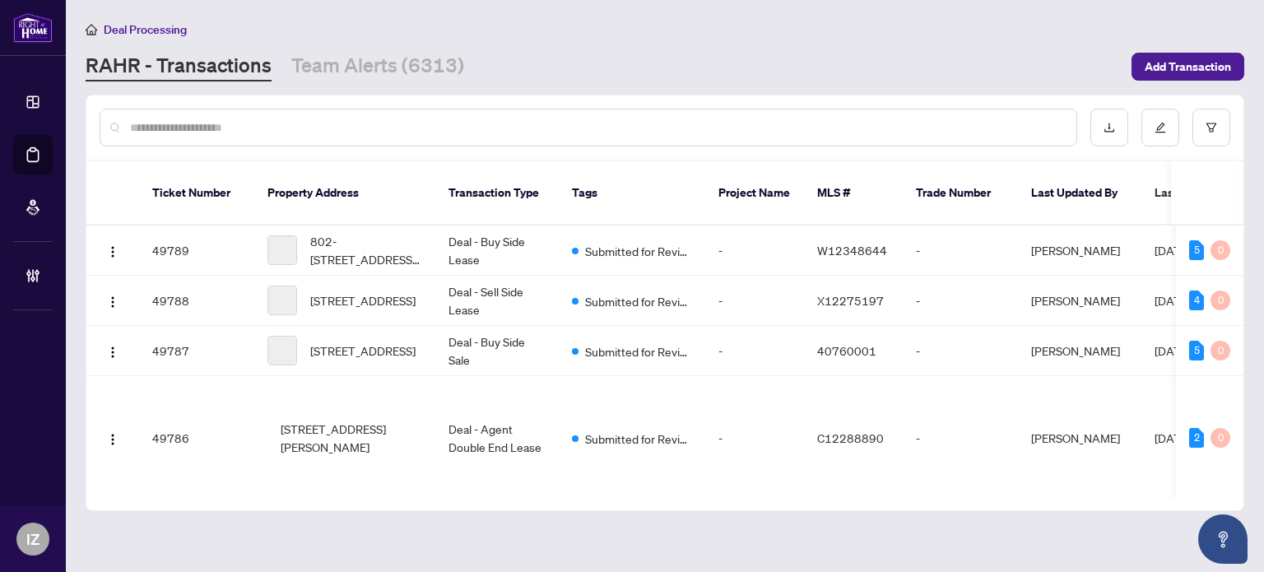
click at [310, 135] on div at bounding box center [589, 128] width 978 height 38
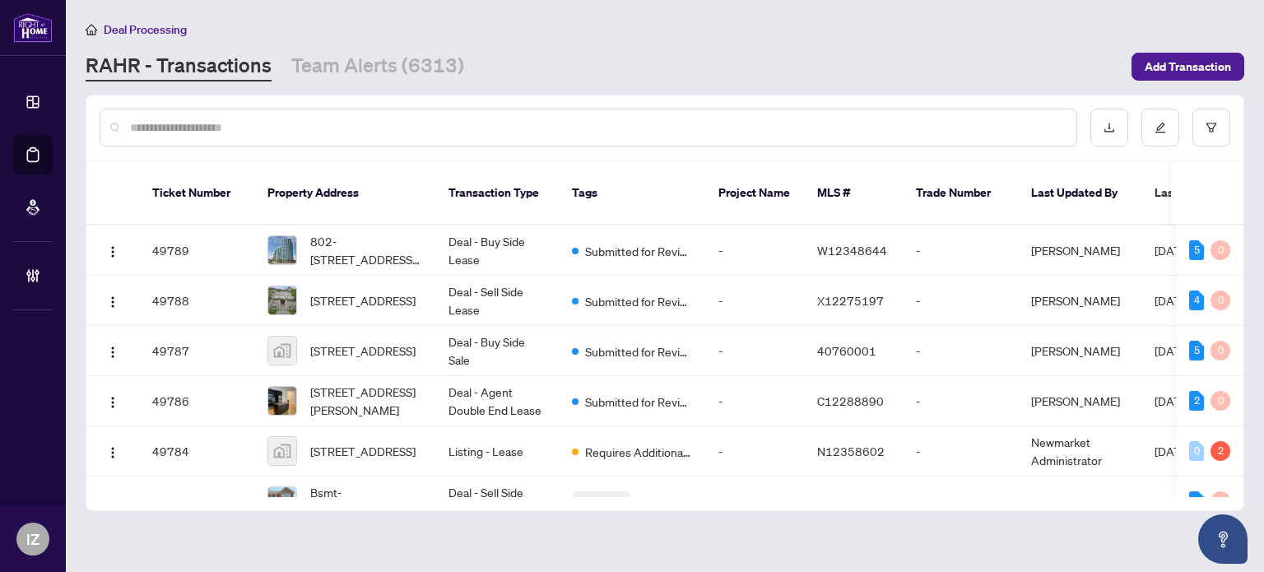
click at [285, 105] on div at bounding box center [664, 127] width 1157 height 64
drag, startPoint x: 284, startPoint y: 123, endPoint x: 285, endPoint y: 133, distance: 9.9
click at [284, 128] on input "text" at bounding box center [596, 128] width 933 height 18
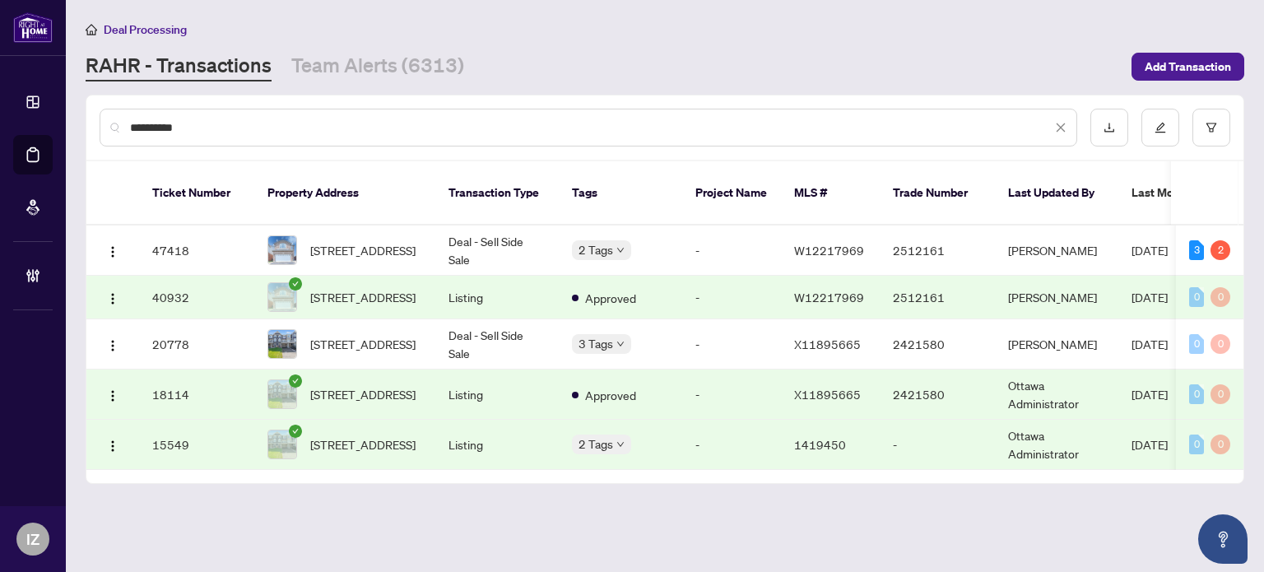
type input "**********"
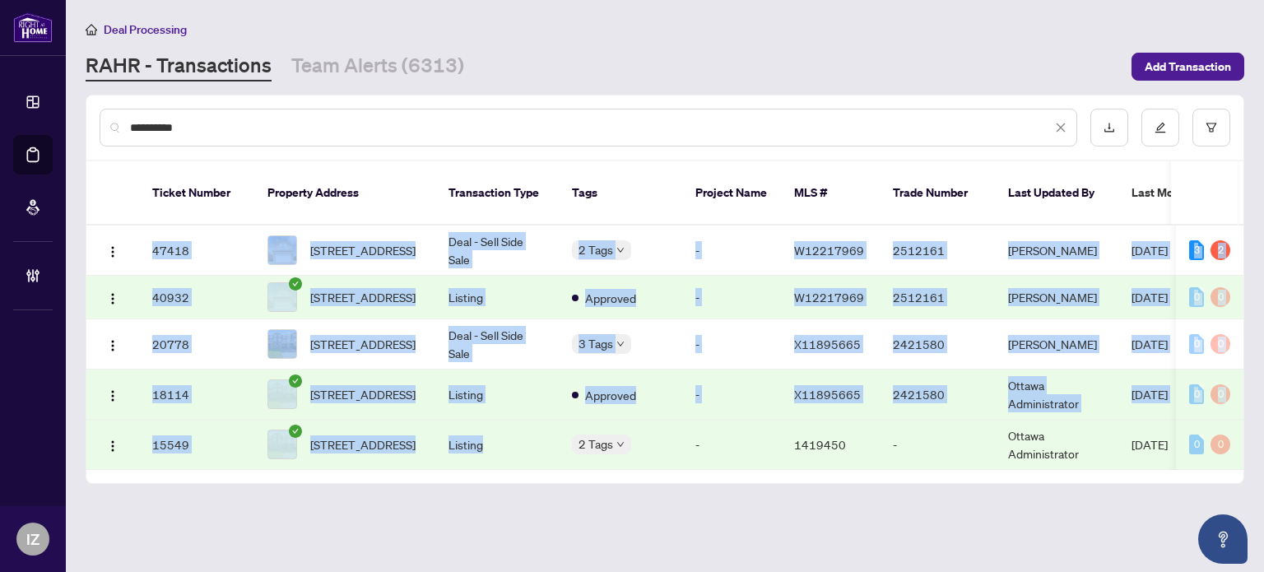
drag, startPoint x: 491, startPoint y: 454, endPoint x: 951, endPoint y: 532, distance: 467.4
click at [951, 532] on main "**********" at bounding box center [665, 286] width 1198 height 572
click at [1150, 461] on div "Ticket Number Property Address Transaction Type Tags Project Name MLS # Trade N…" at bounding box center [664, 322] width 1157 height 322
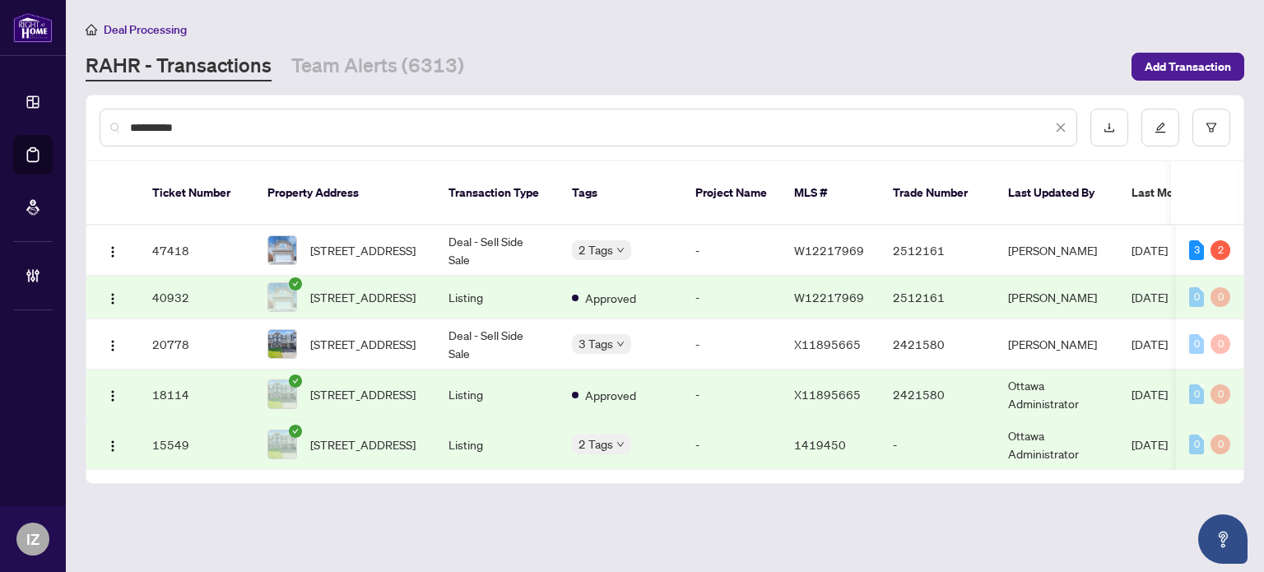
click at [1155, 468] on div "Ticket Number Property Address Transaction Type Tags Project Name MLS # Trade N…" at bounding box center [664, 322] width 1157 height 322
click at [1159, 454] on td "Jun/23/2025" at bounding box center [1193, 445] width 148 height 50
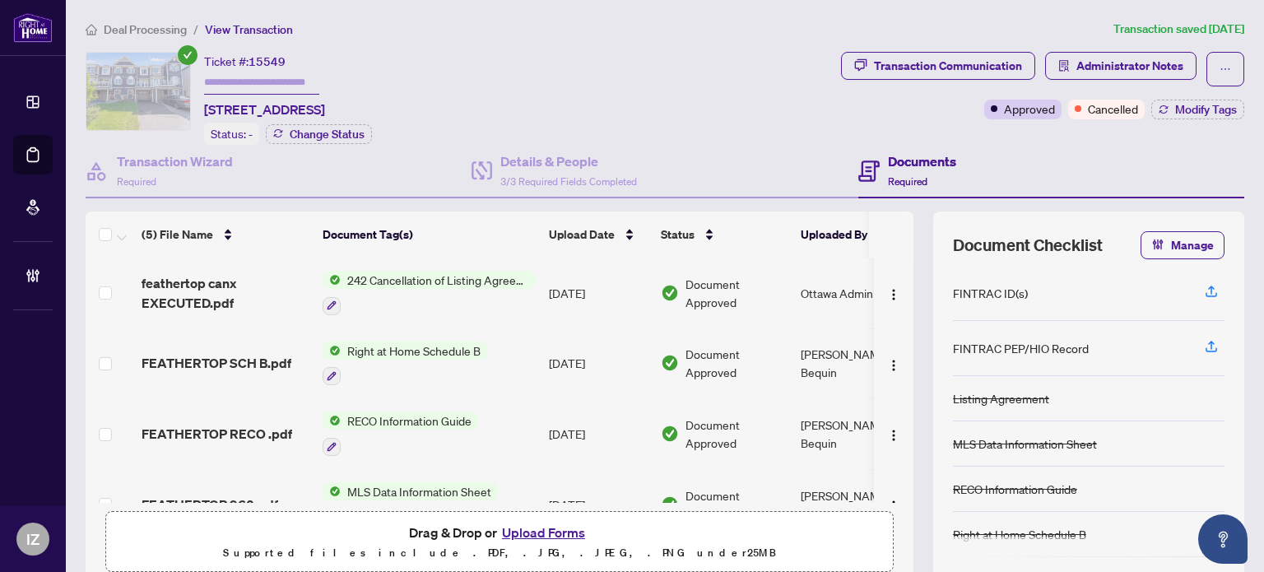
click at [156, 30] on span "Deal Processing" at bounding box center [145, 29] width 83 height 15
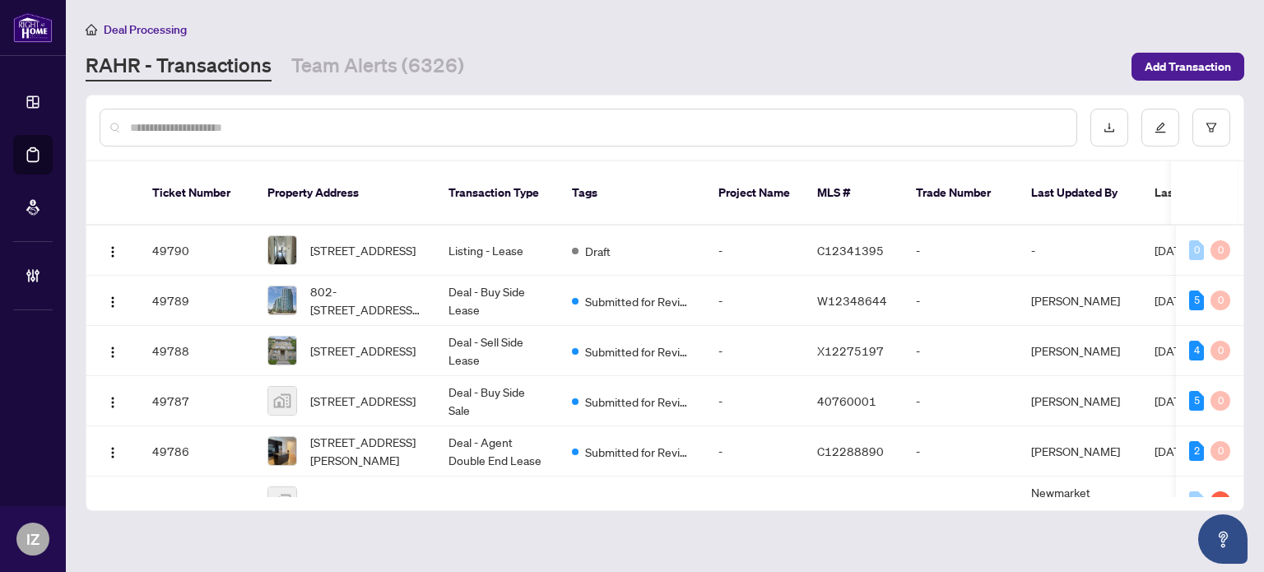
click at [497, 123] on input "text" at bounding box center [596, 128] width 933 height 18
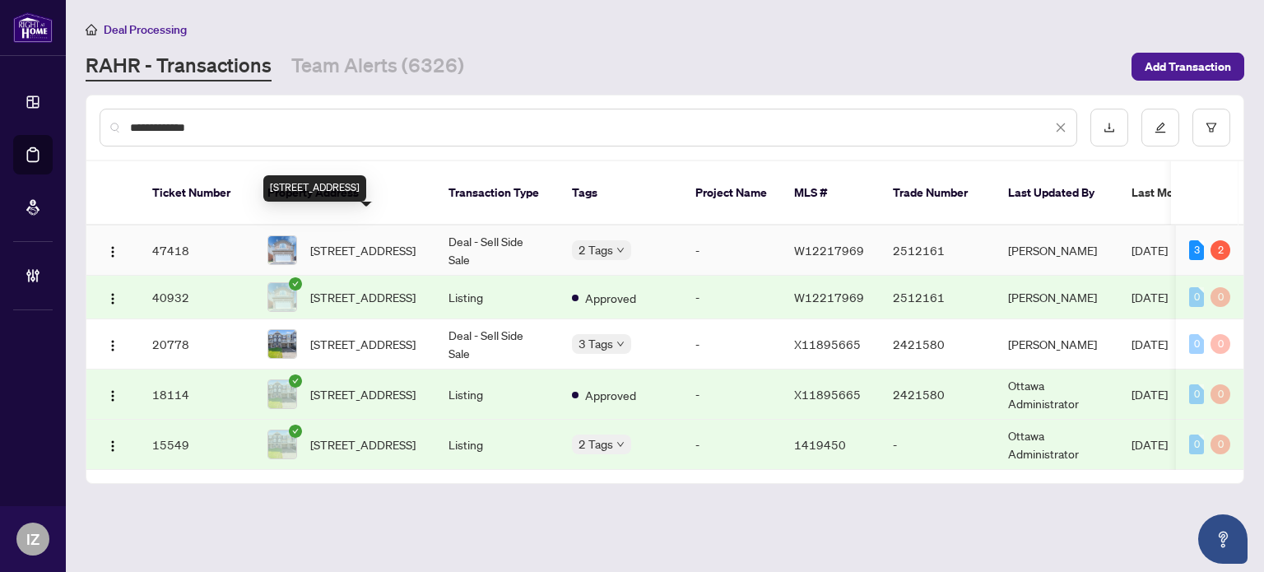
type input "**********"
click at [363, 241] on span "74 Feathertop Lane, Brampton, Ontario L6R 1X1, Canada" at bounding box center [362, 250] width 105 height 18
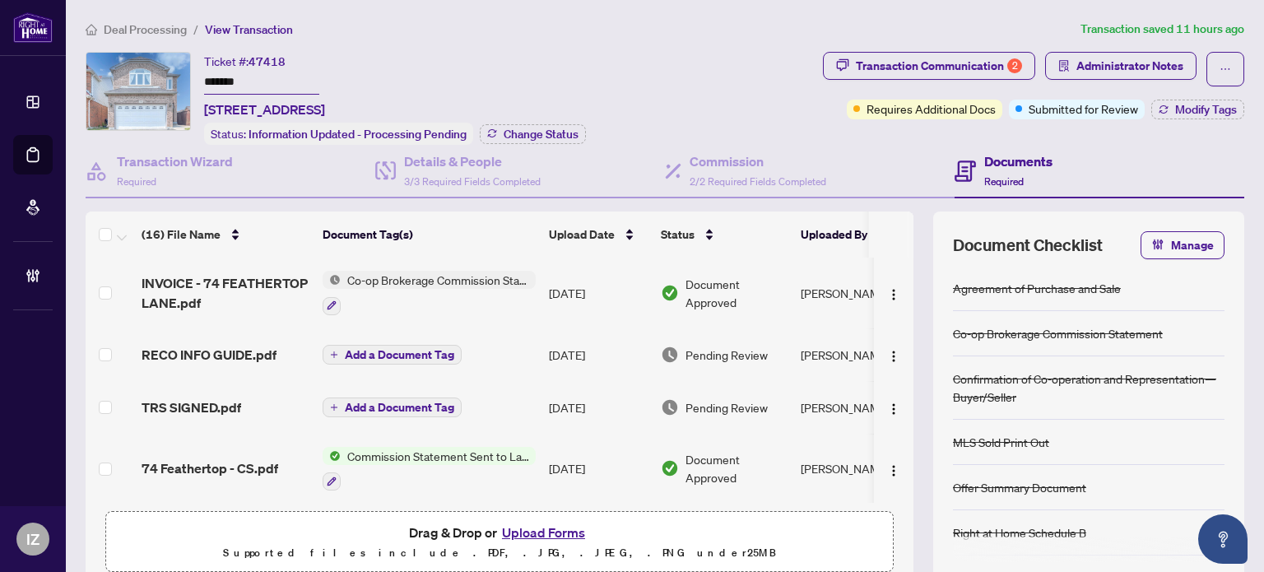
click at [451, 453] on span "Commission Statement Sent to Lawyer" at bounding box center [438, 456] width 195 height 18
click at [250, 460] on span "74 Feathertop - CS.pdf" at bounding box center [210, 468] width 137 height 20
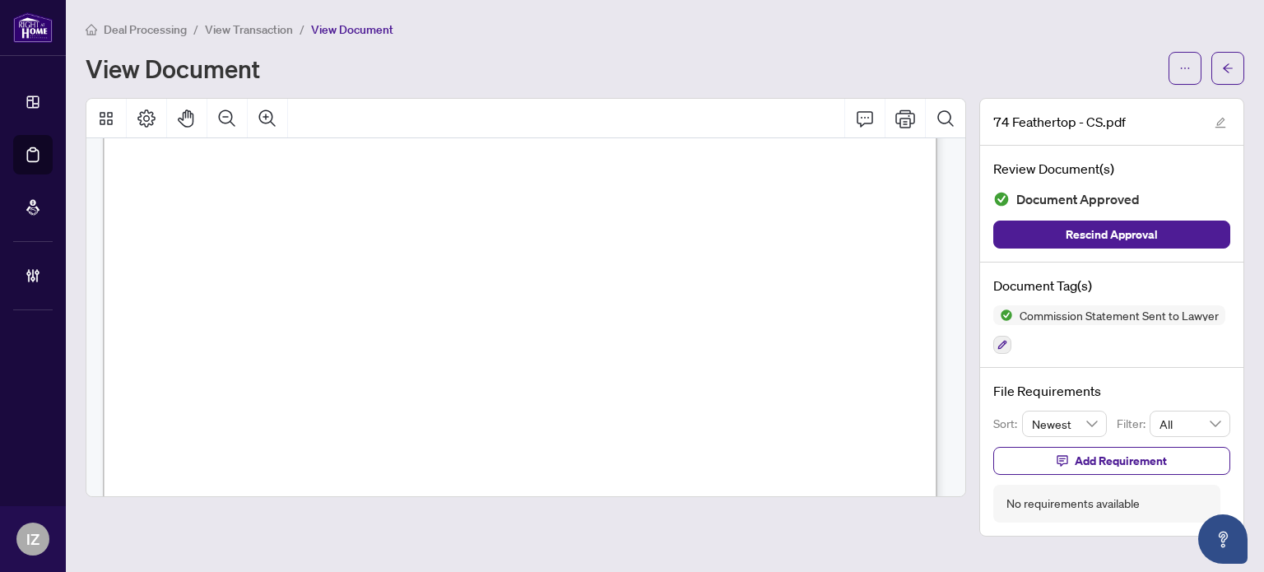
scroll to position [494, 0]
click at [1219, 72] on button "button" at bounding box center [1228, 68] width 33 height 33
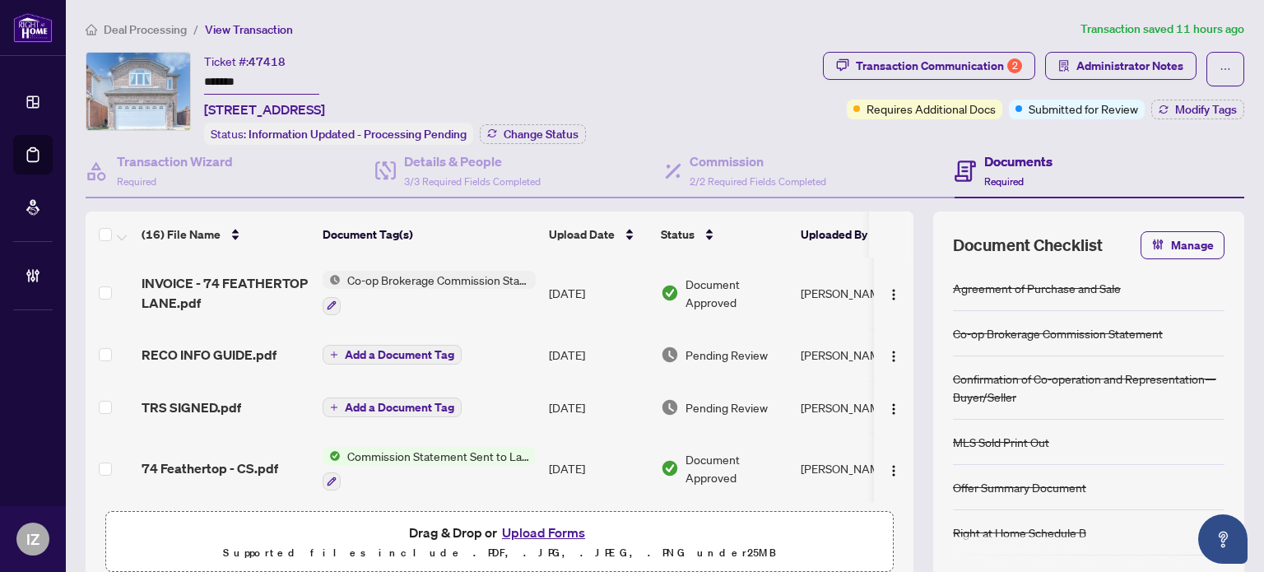
click at [869, 49] on div "Deal Processing / View Transaction Transaction saved 11 hours ago Ticket #: 474…" at bounding box center [665, 350] width 1172 height 661
click at [872, 65] on div "Transaction Communication 2" at bounding box center [939, 66] width 166 height 26
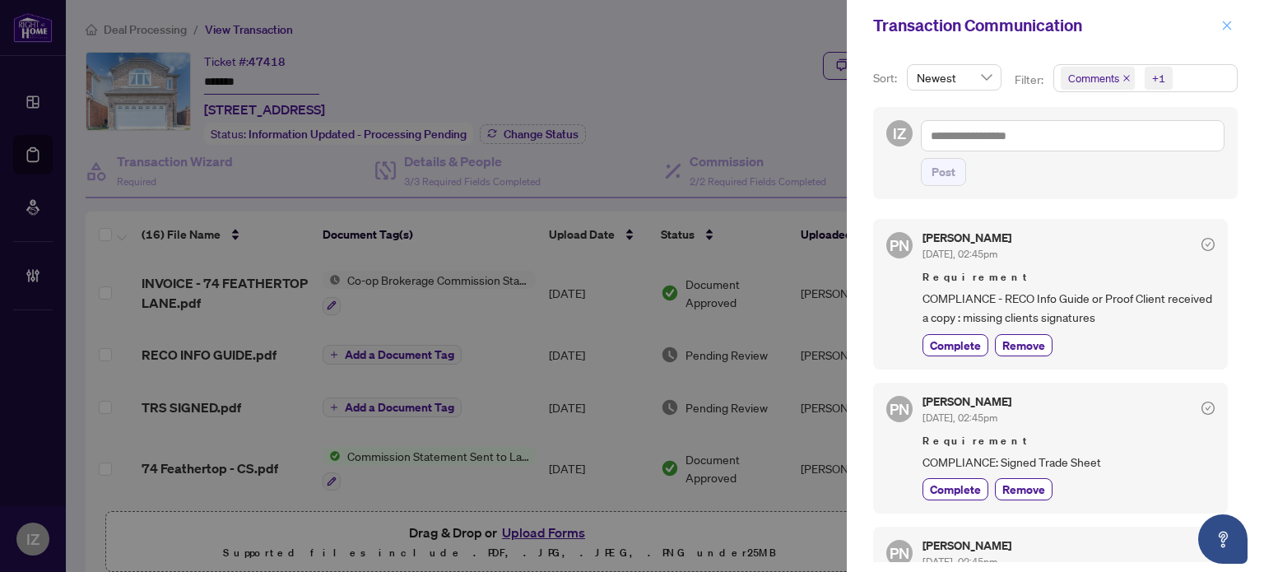
click at [1223, 28] on icon "close" at bounding box center [1227, 26] width 12 height 12
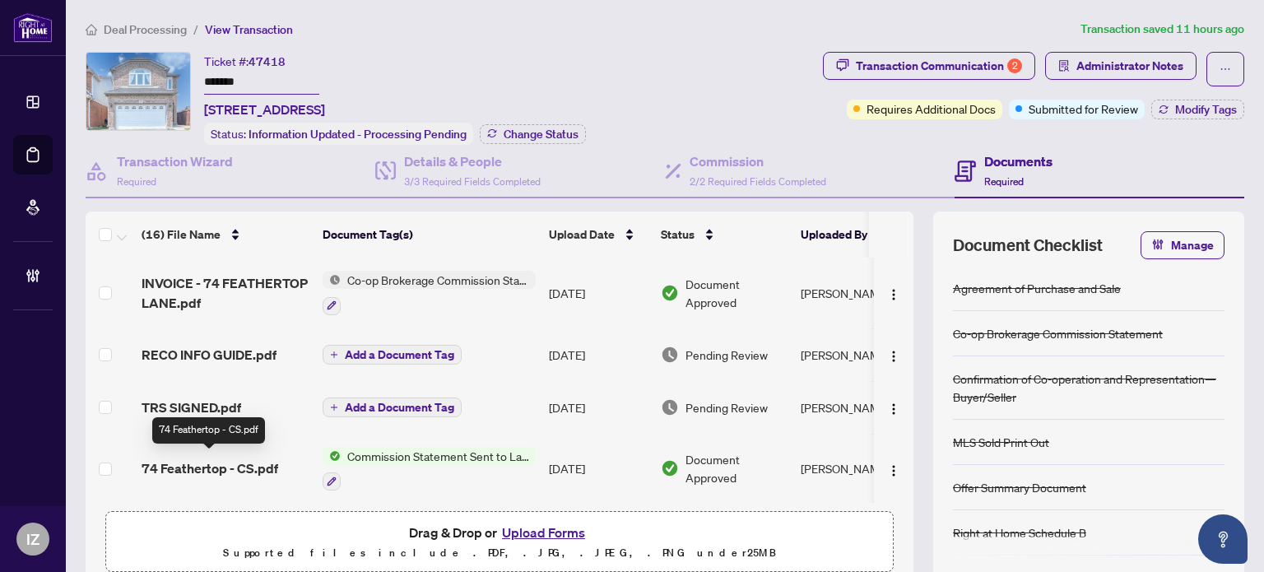
click at [217, 465] on span "74 Feathertop - CS.pdf" at bounding box center [210, 468] width 137 height 20
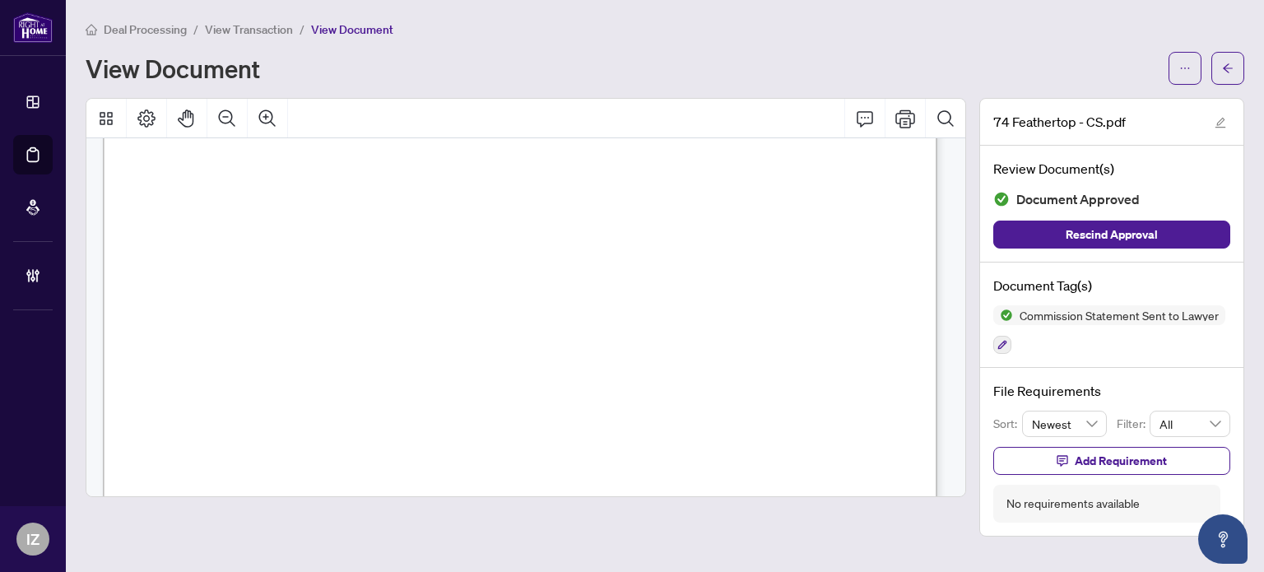
scroll to position [165, 0]
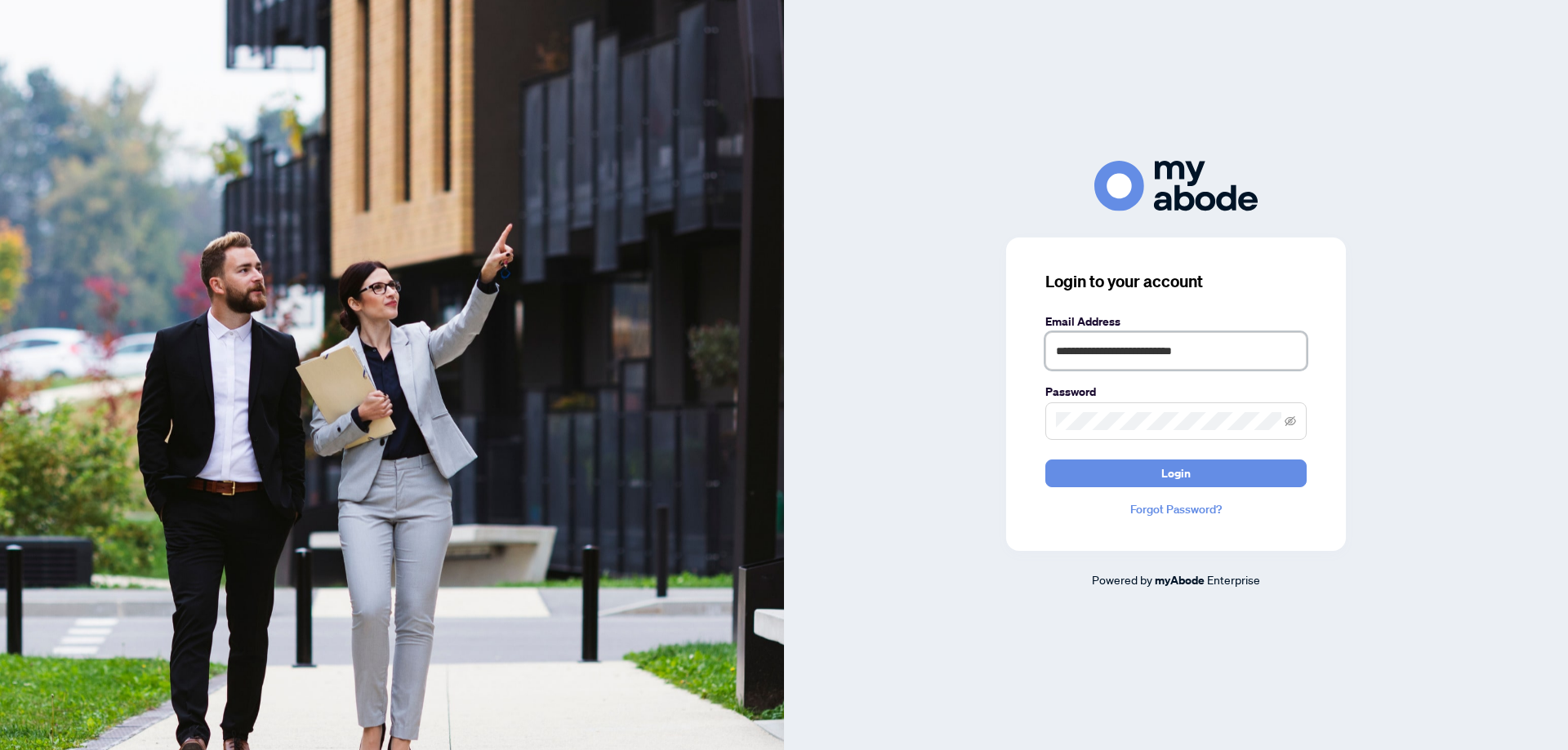
click at [1090, 348] on input "**********" at bounding box center [1176, 351] width 261 height 38
type input "**********"
click at [1202, 452] on form "**********" at bounding box center [1176, 400] width 261 height 175
click at [1196, 468] on button "Login" at bounding box center [1176, 473] width 261 height 28
